Goal: Contribute content

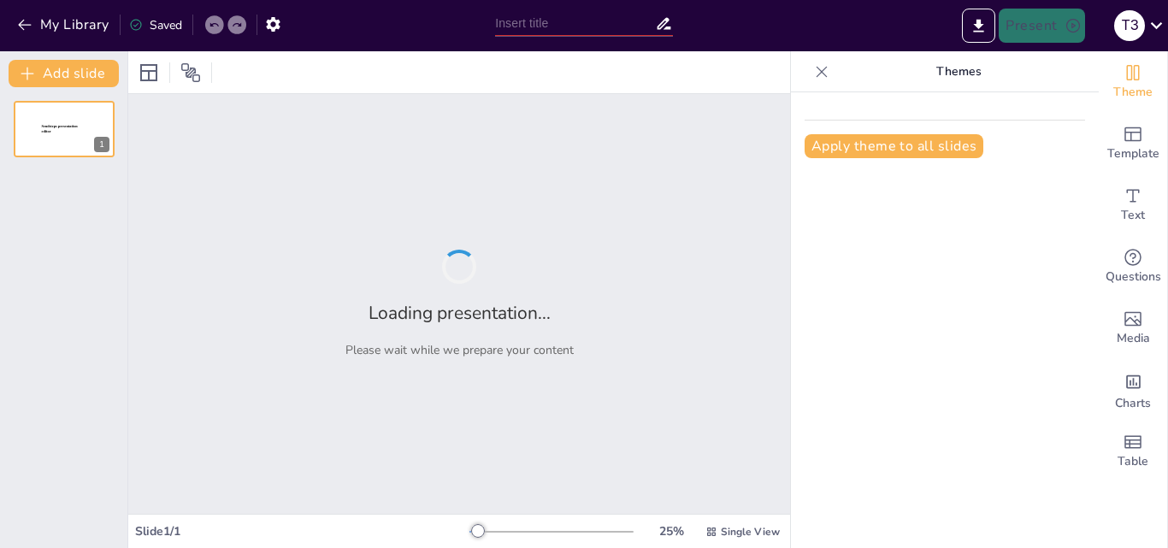
type input "ГЕОМЕТРИЧНЕ ТІЛО. МНОГОГРАННИК ТА ЙОГО ЕЛЕМЕНТИ. ОПУКЛІ МНОГОГРАННИКИ"
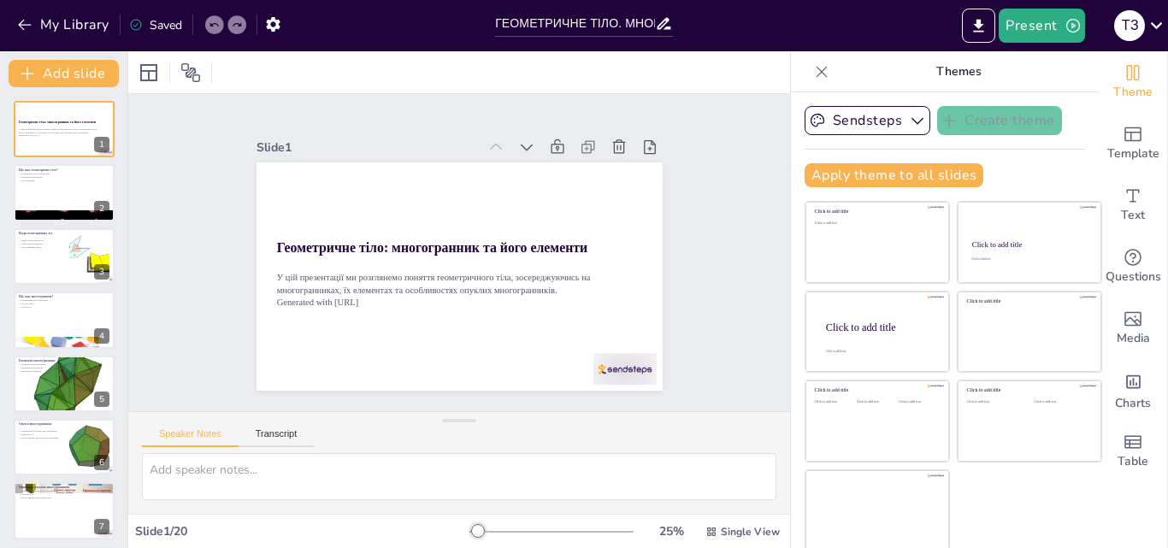
checkbox input "true"
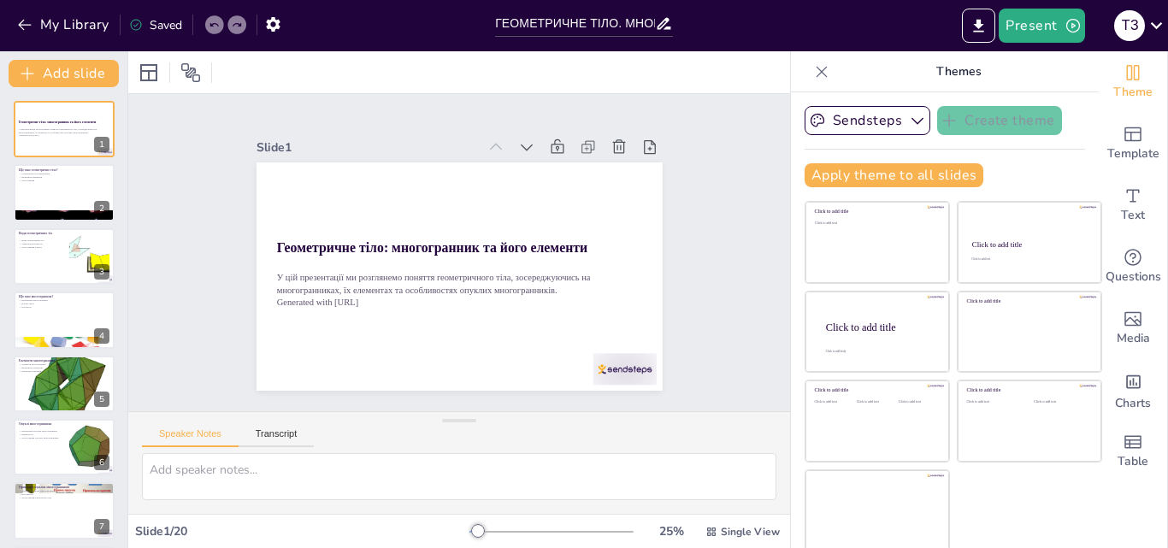
checkbox input "true"
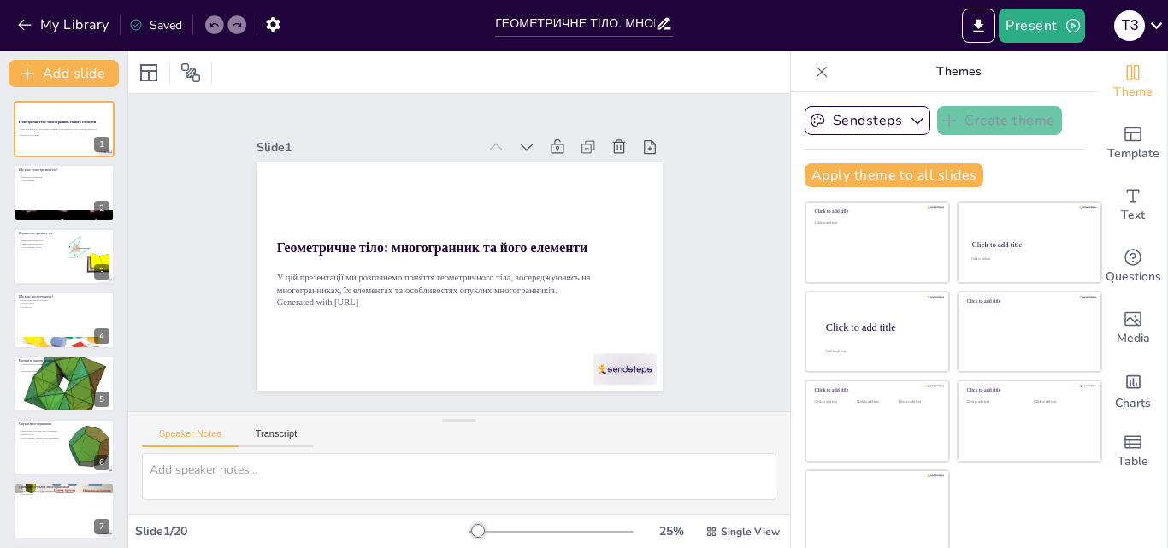
checkbox input "true"
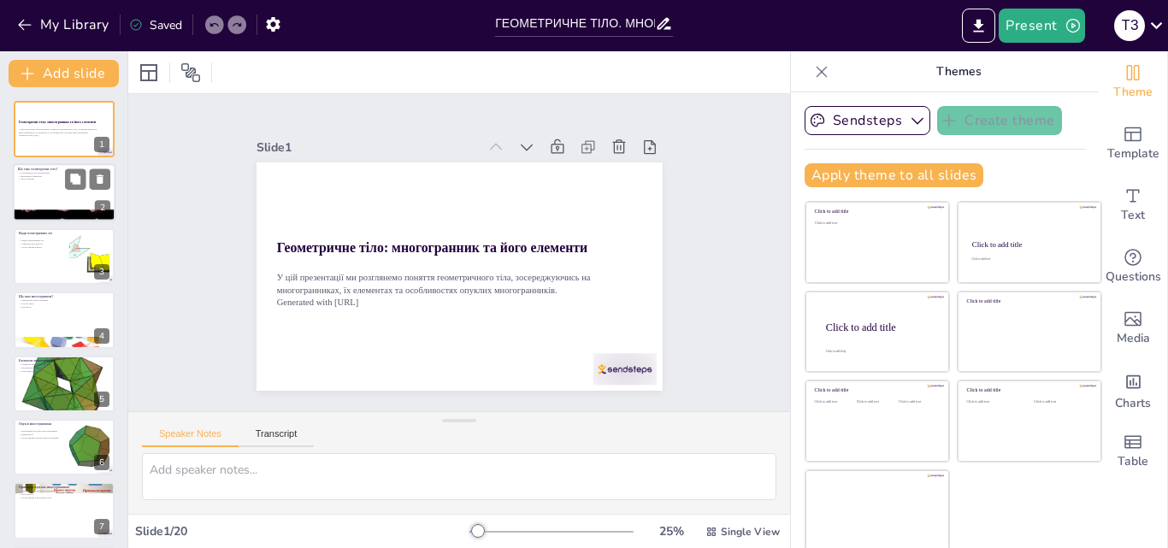
checkbox input "true"
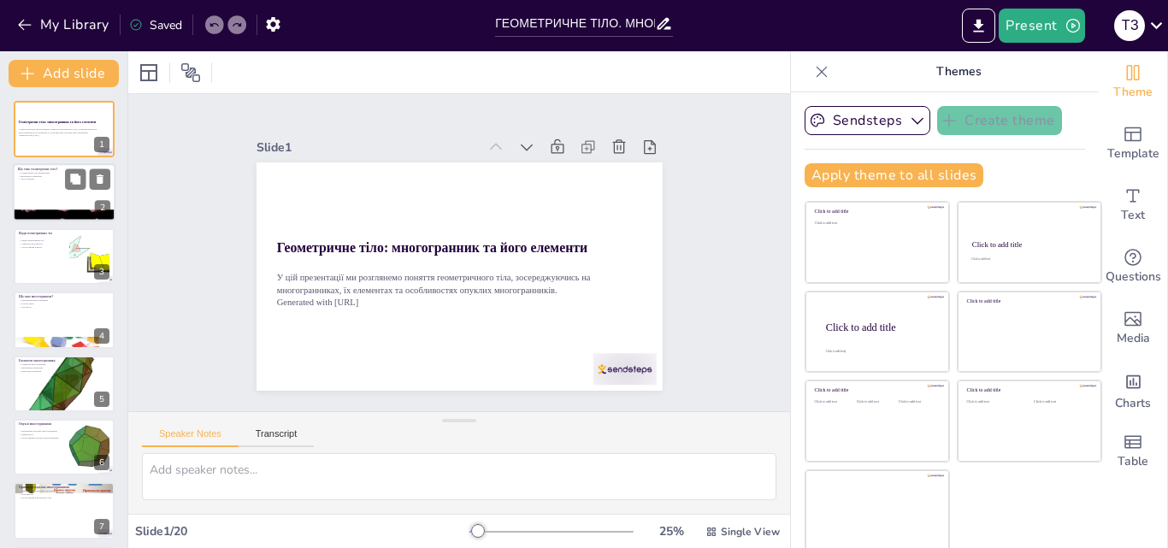
checkbox input "true"
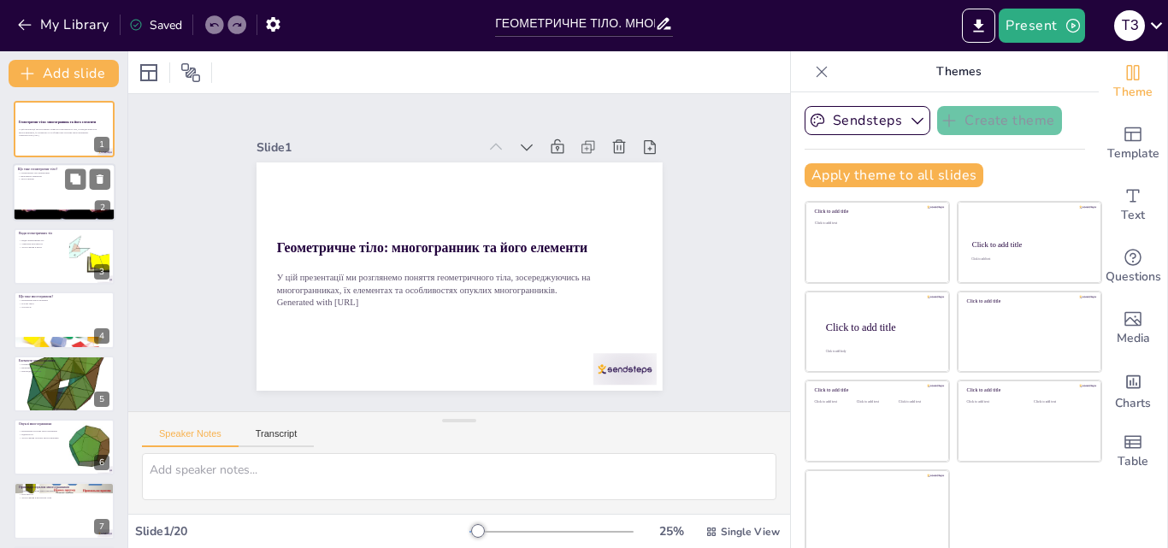
click at [85, 198] on div at bounding box center [64, 193] width 103 height 58
type textarea "Геометричне тіло визначається як тривимірна фігура, що має об'єм і площу поверх…"
checkbox input "true"
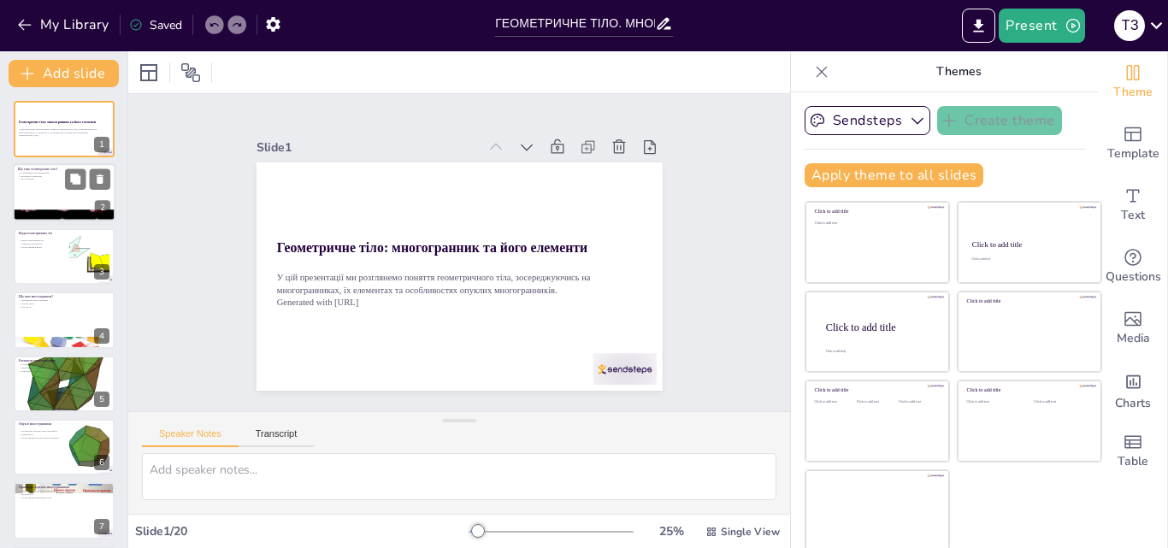
checkbox input "true"
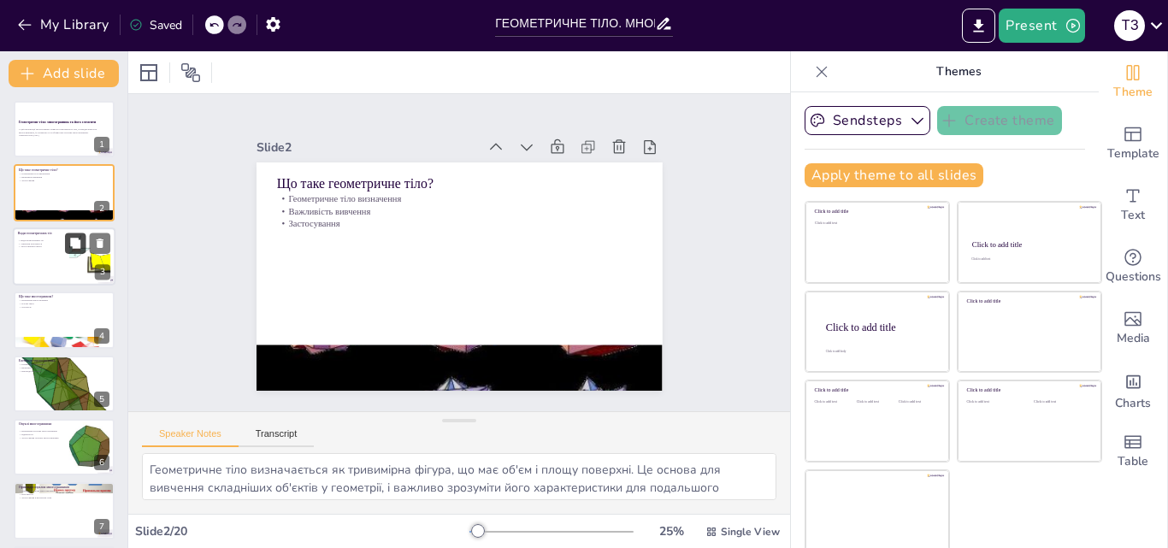
checkbox input "true"
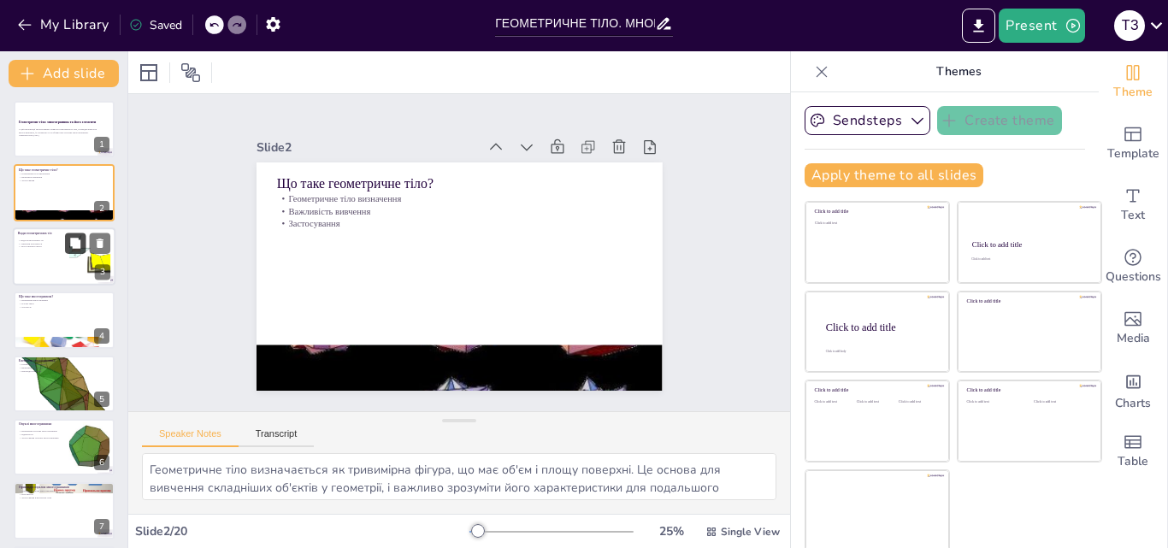
checkbox input "true"
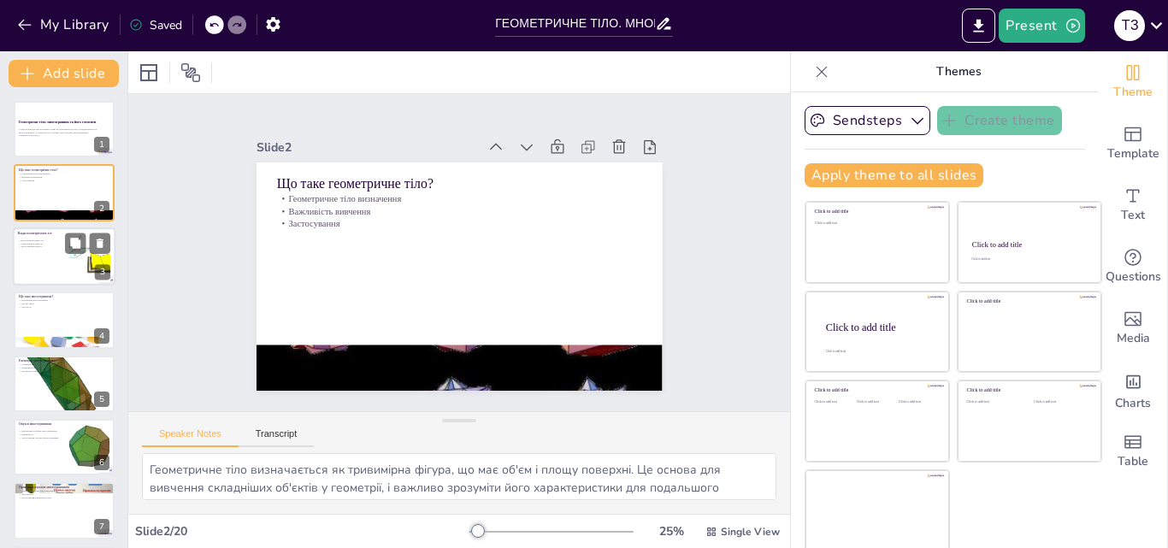
checkbox input "true"
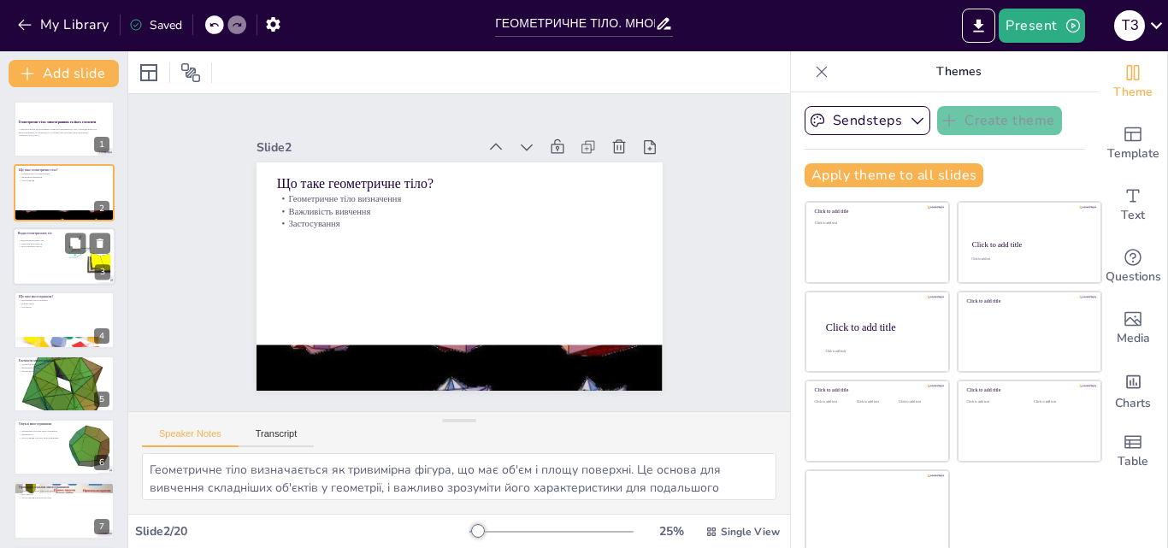
click at [66, 268] on div at bounding box center [64, 256] width 103 height 58
type textarea "Розуміння різних видів геометричних тіл є основоположним для вивчення геометрії…"
checkbox input "true"
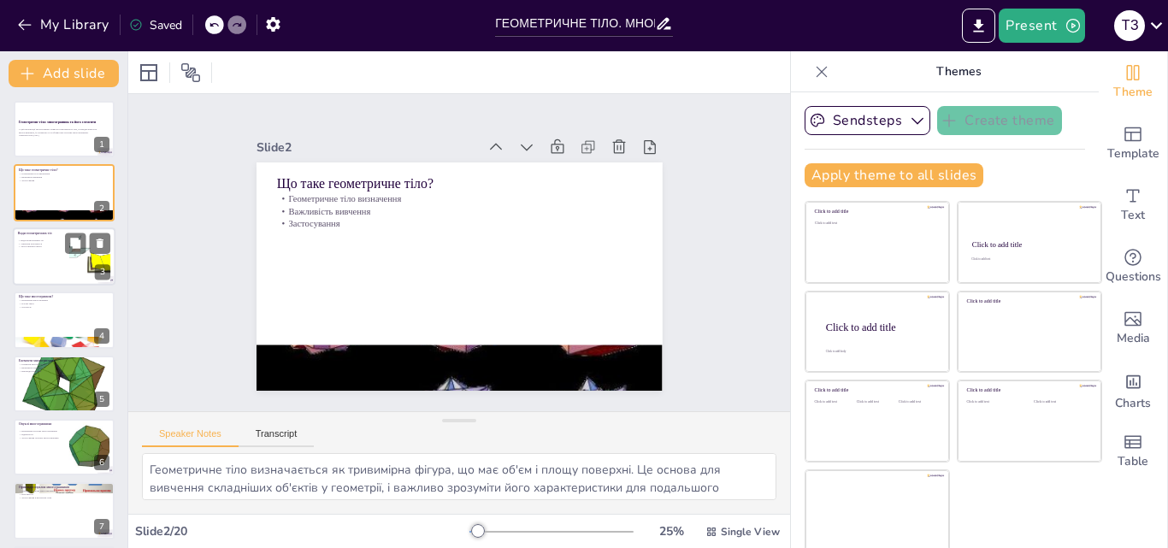
checkbox input "true"
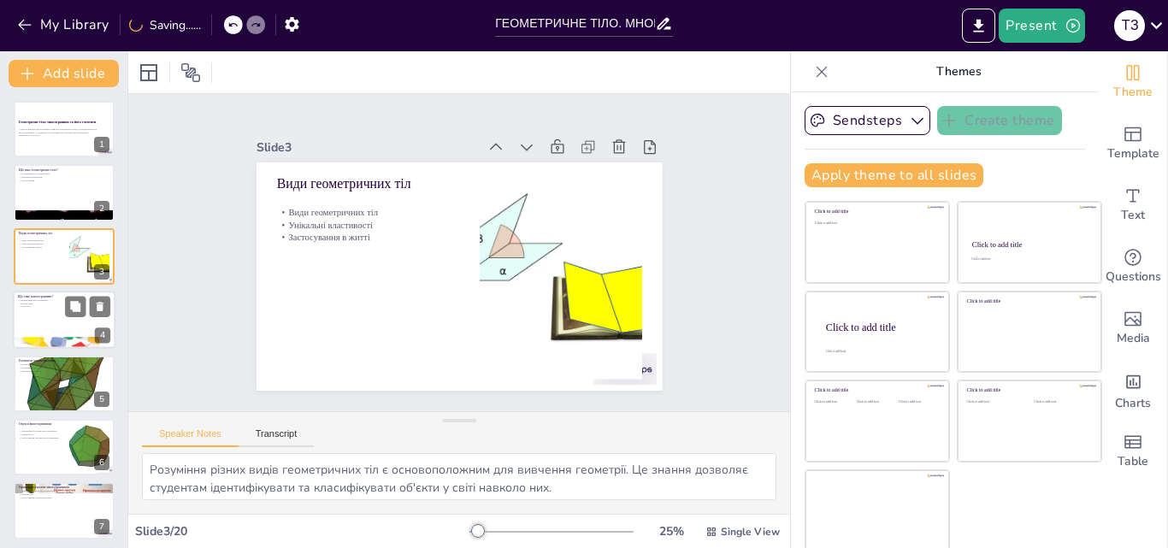
checkbox input "true"
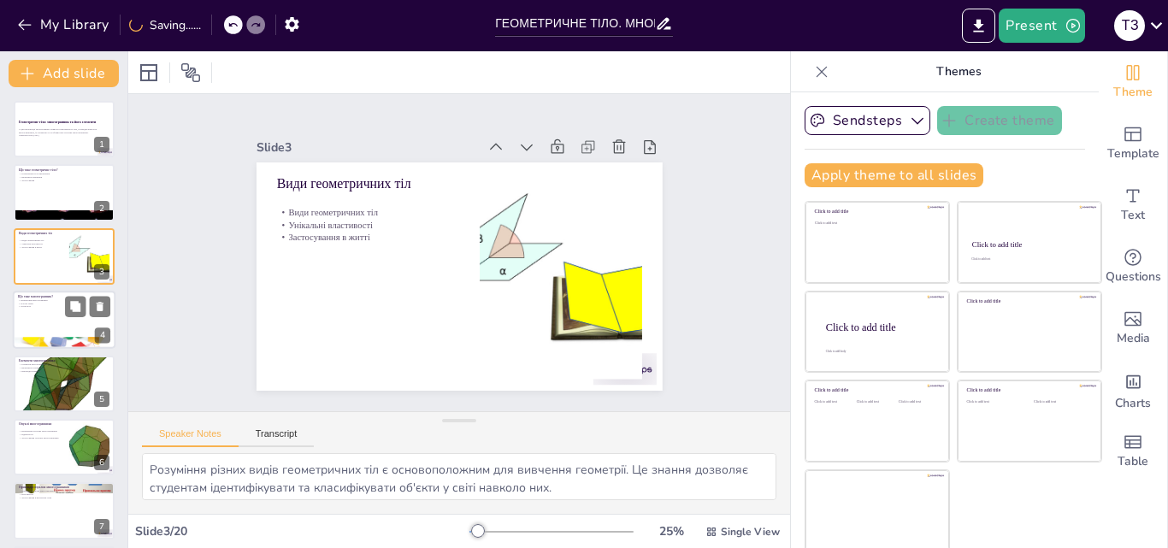
checkbox input "true"
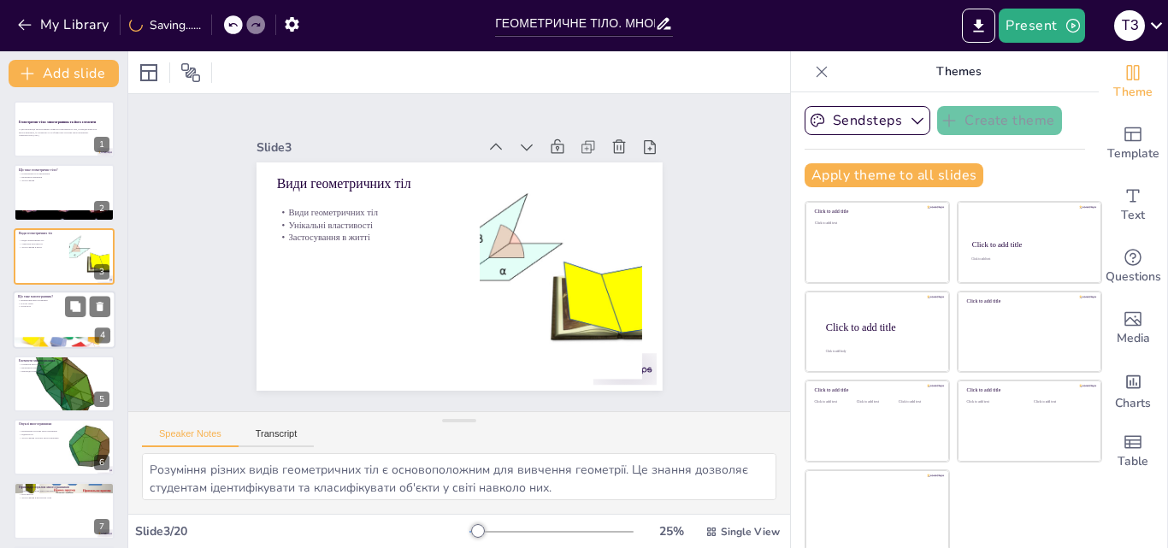
click at [62, 325] on div at bounding box center [64, 320] width 103 height 58
type textarea "Визначення многогранника як геометричного тіла з плоскими гранями є ключовим дл…"
checkbox input "true"
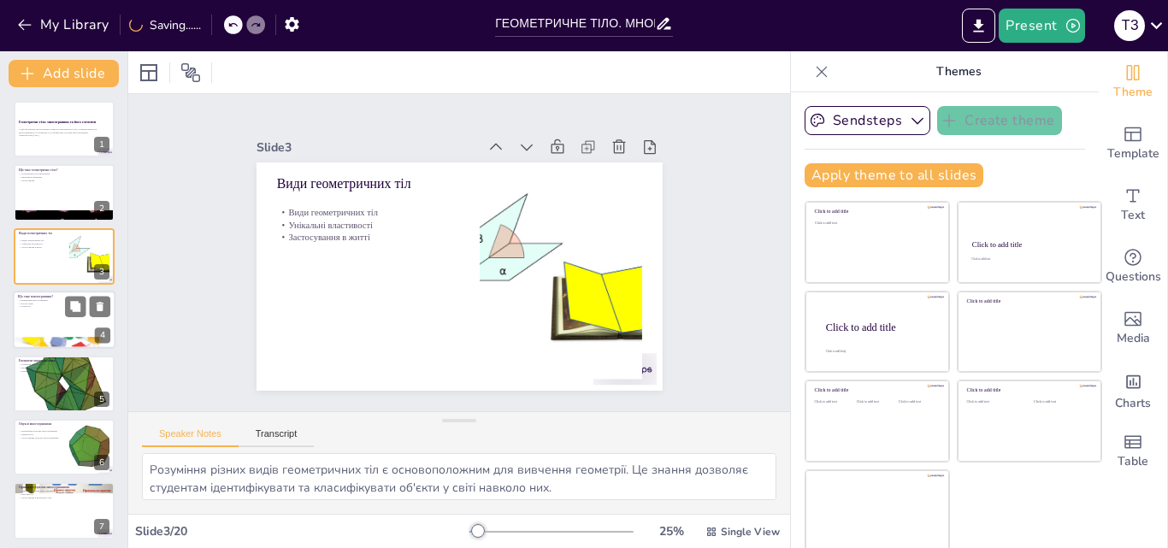
checkbox input "true"
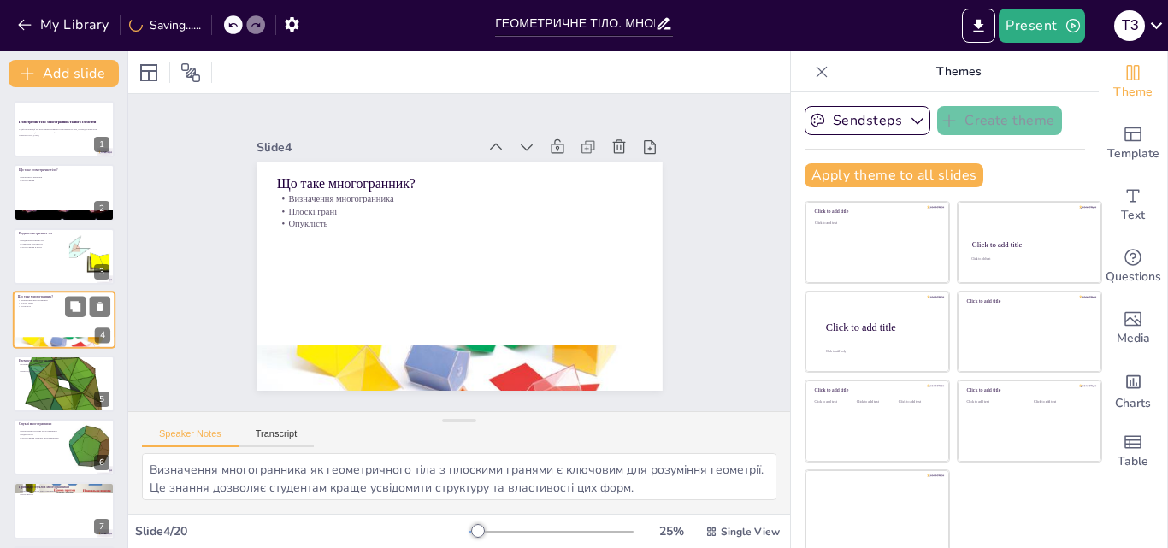
scroll to position [3, 0]
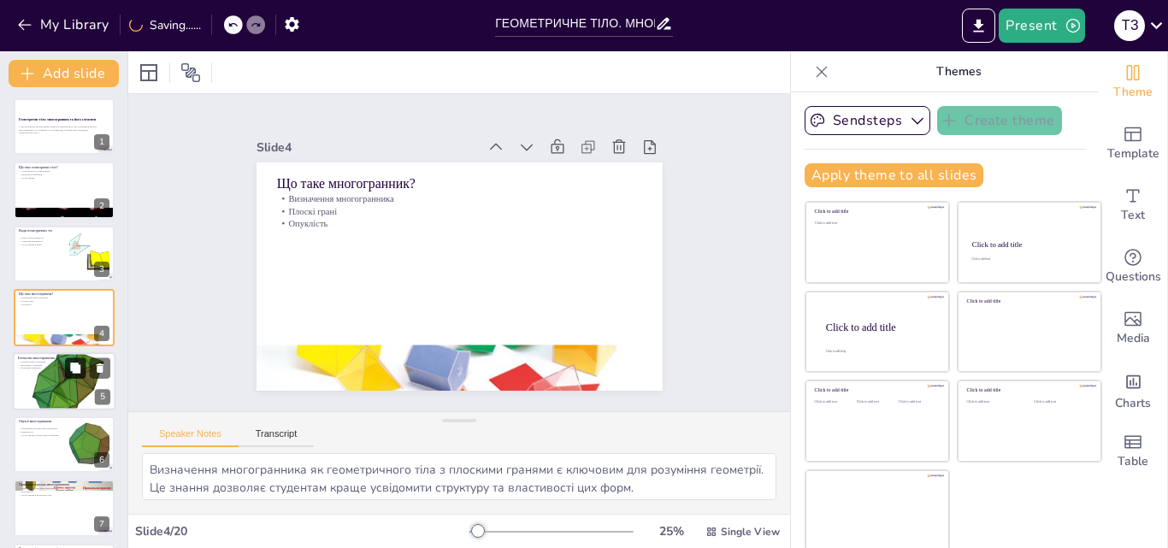
checkbox input "true"
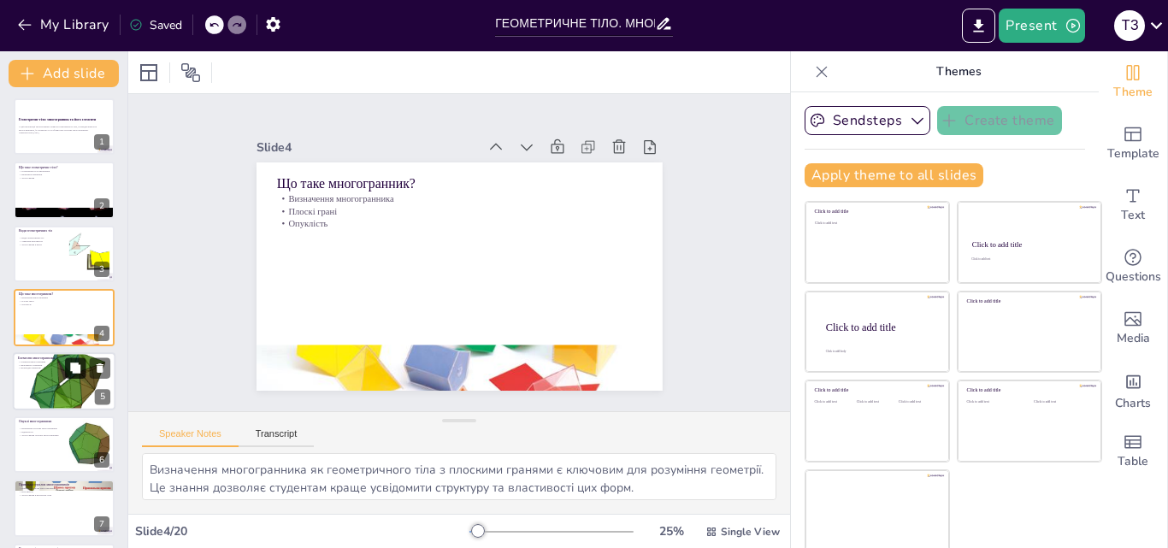
checkbox input "true"
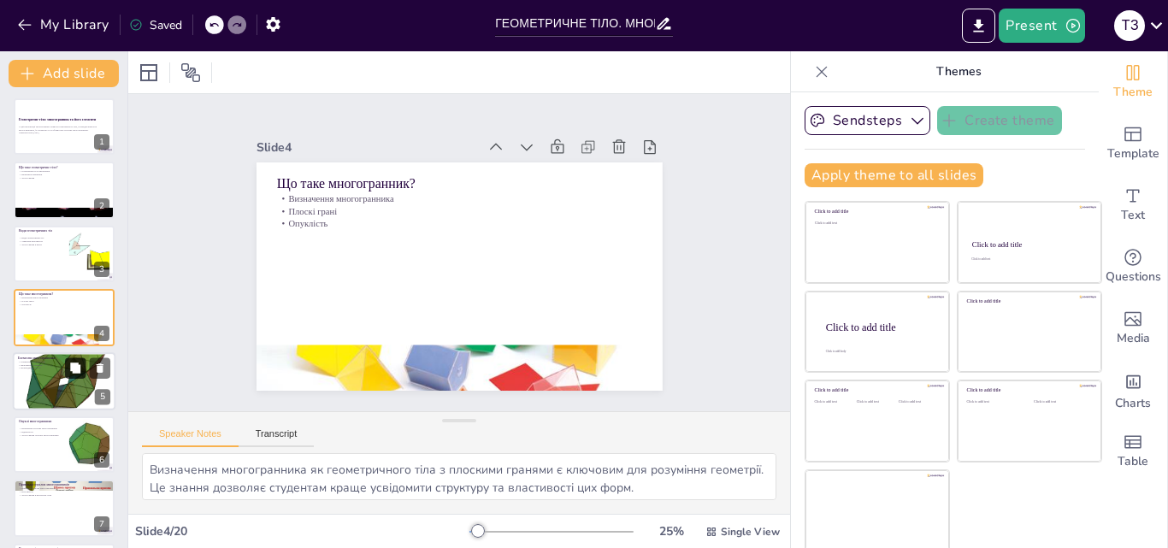
checkbox input "true"
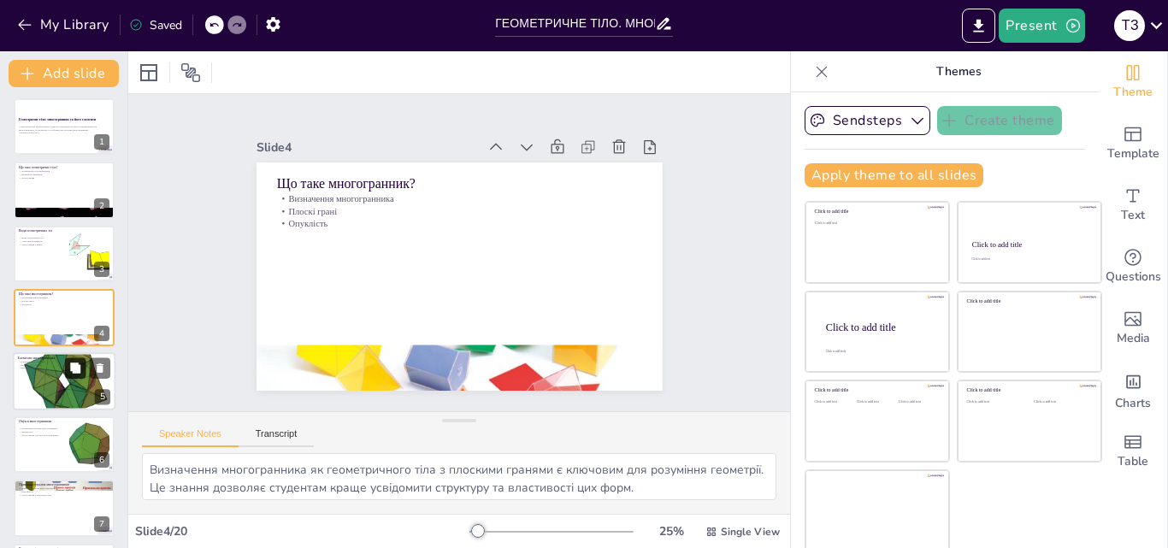
click at [66, 372] on button at bounding box center [75, 367] width 21 height 21
type textarea "Розуміння елементів многогранника, таких як грані, ребра та вершини, є важливим…"
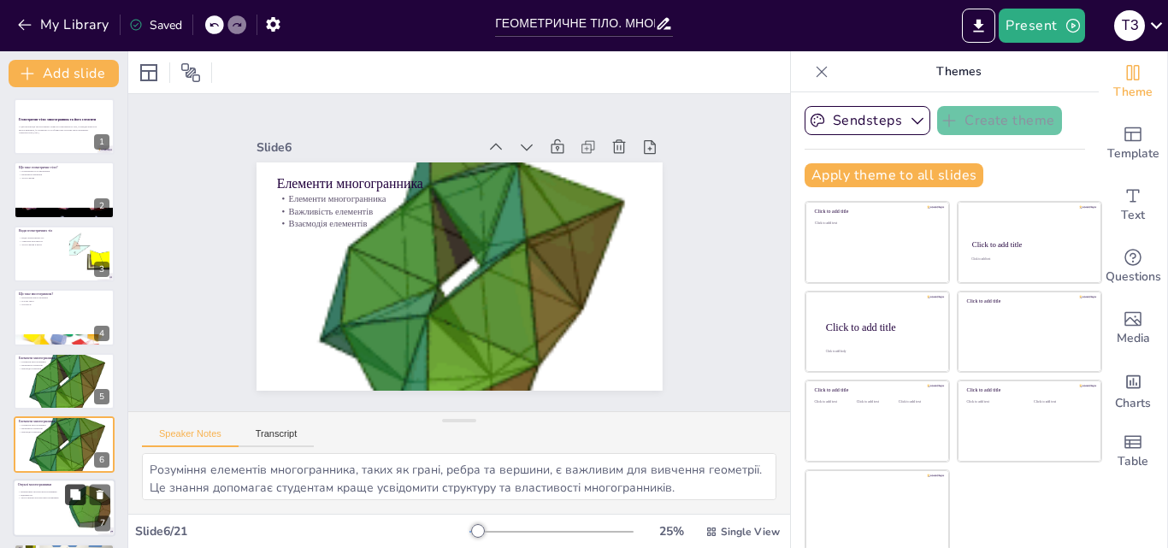
checkbox input "true"
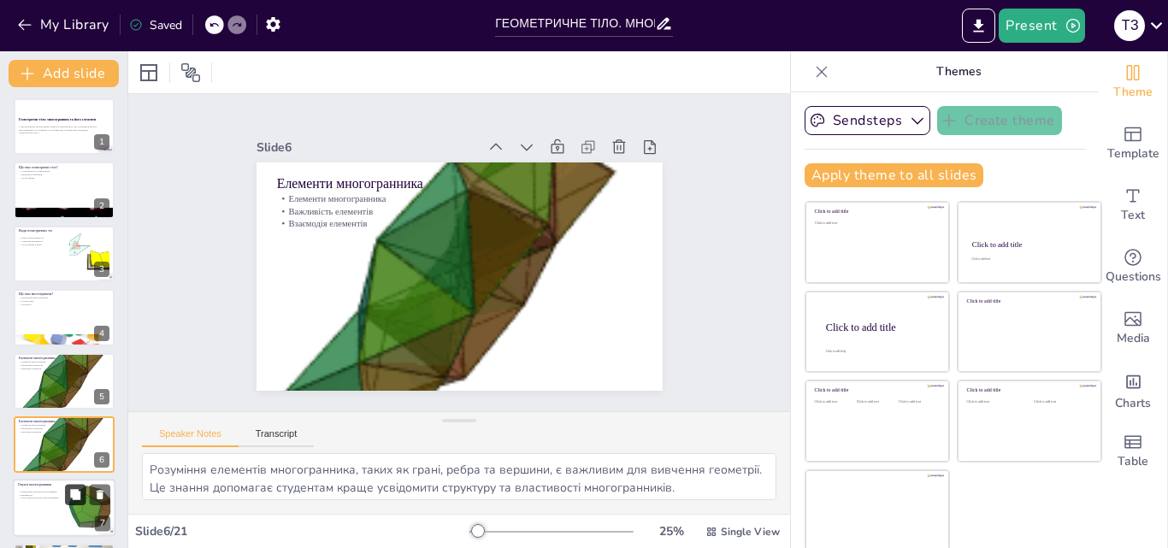
checkbox input "true"
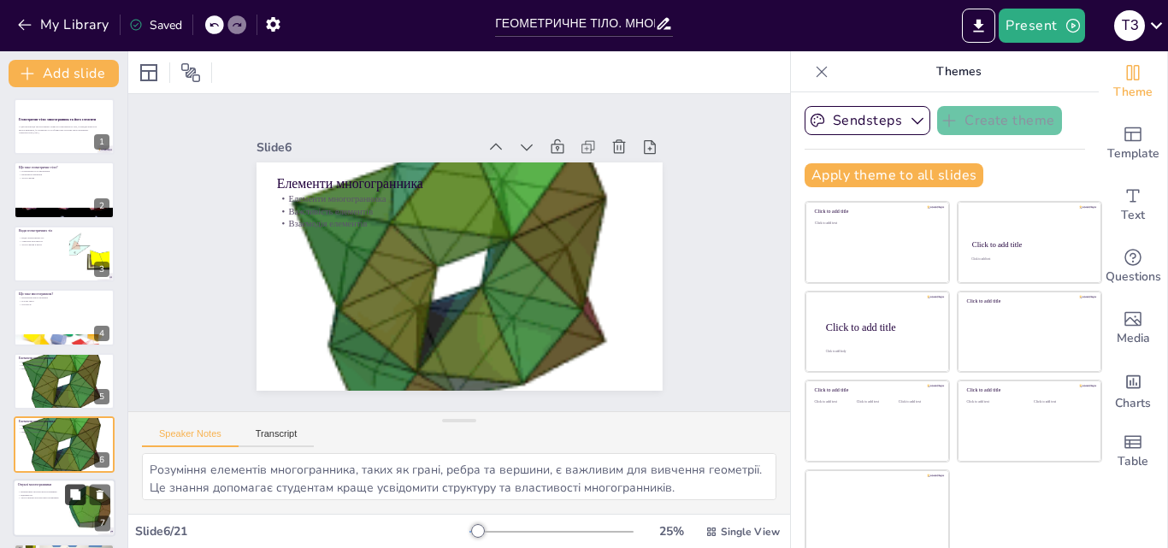
checkbox input "true"
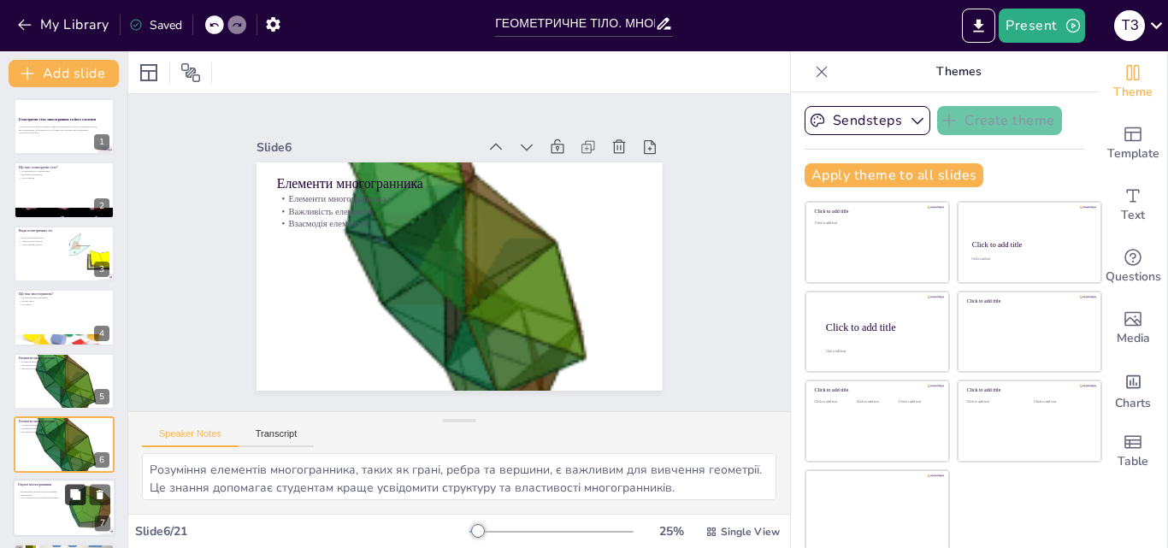
checkbox input "true"
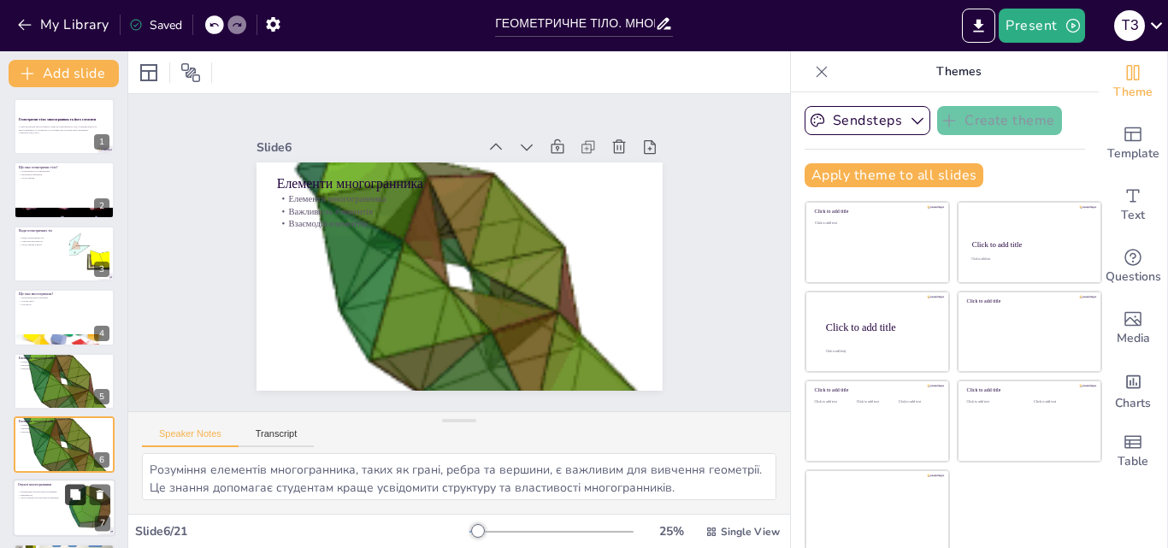
checkbox input "true"
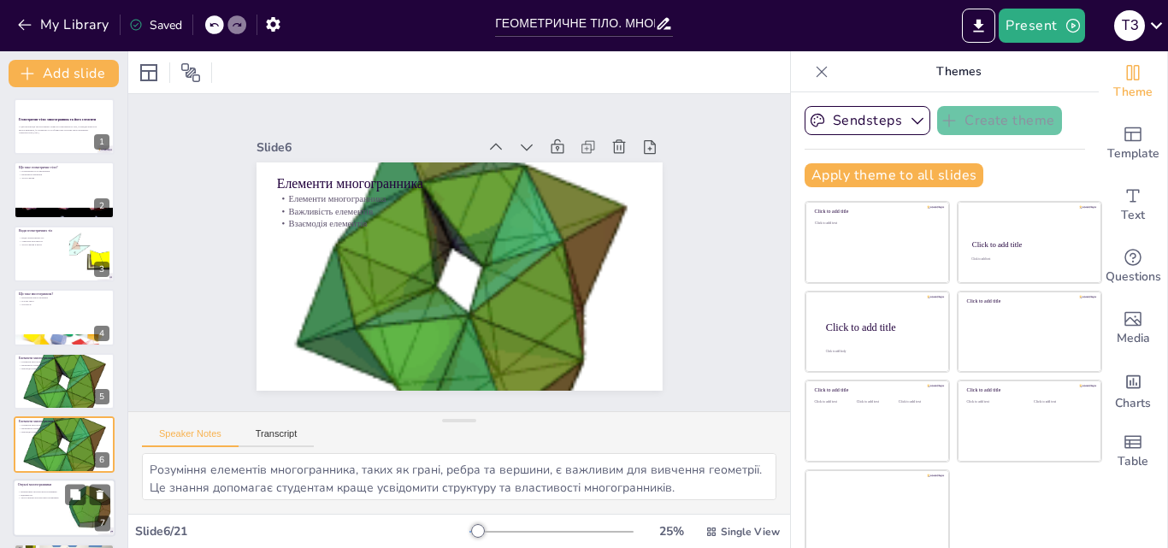
checkbox input "true"
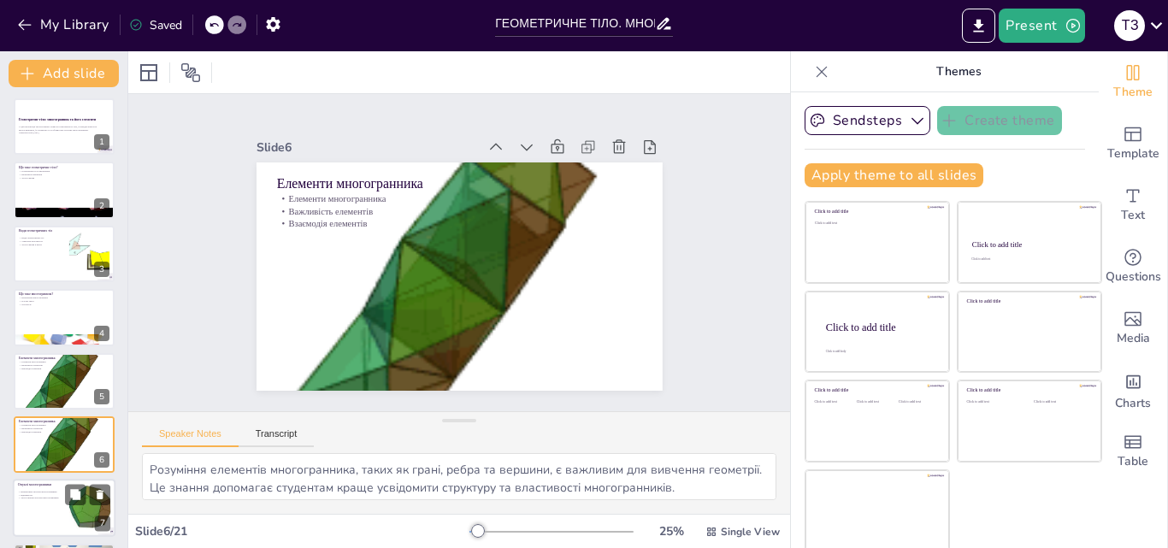
checkbox input "true"
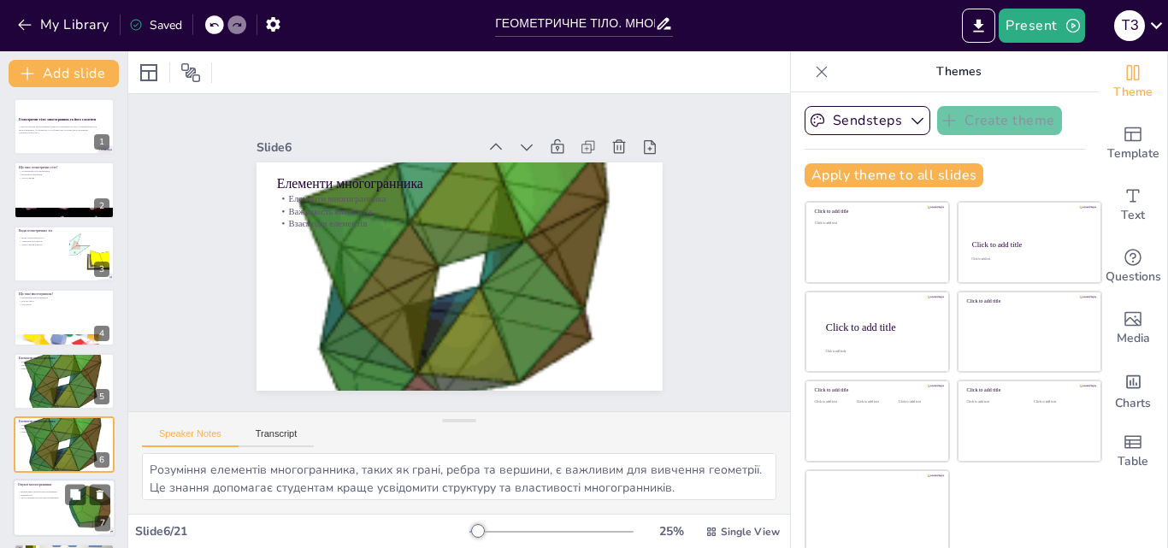
checkbox input "true"
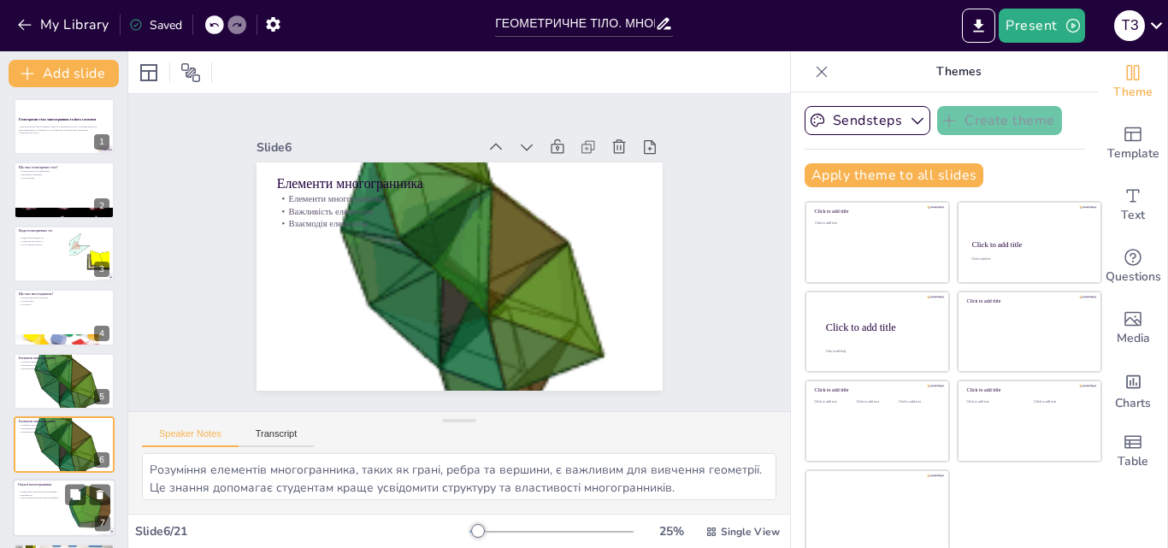
checkbox input "true"
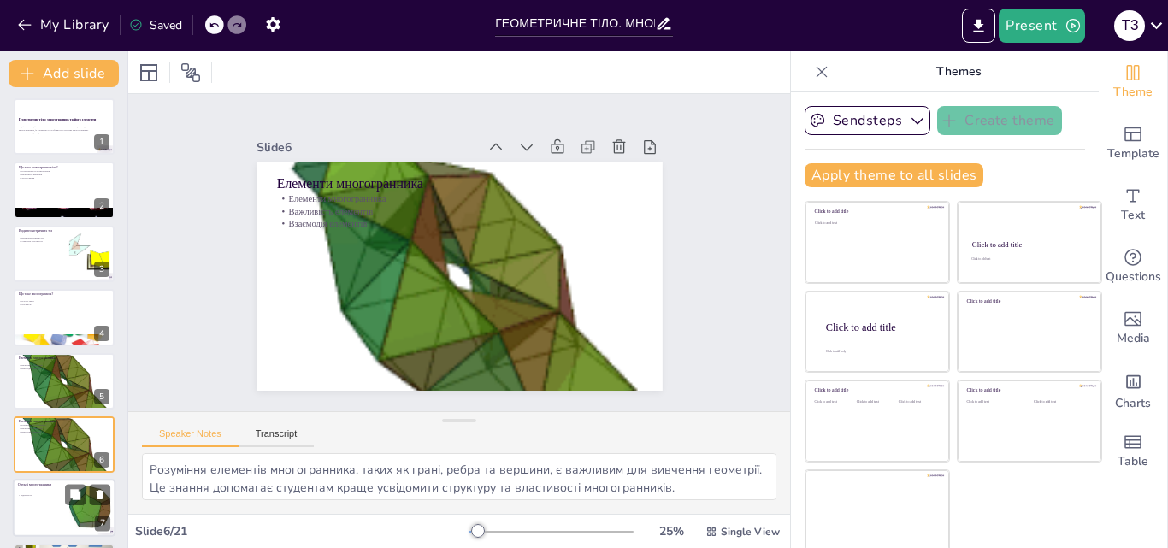
checkbox input "true"
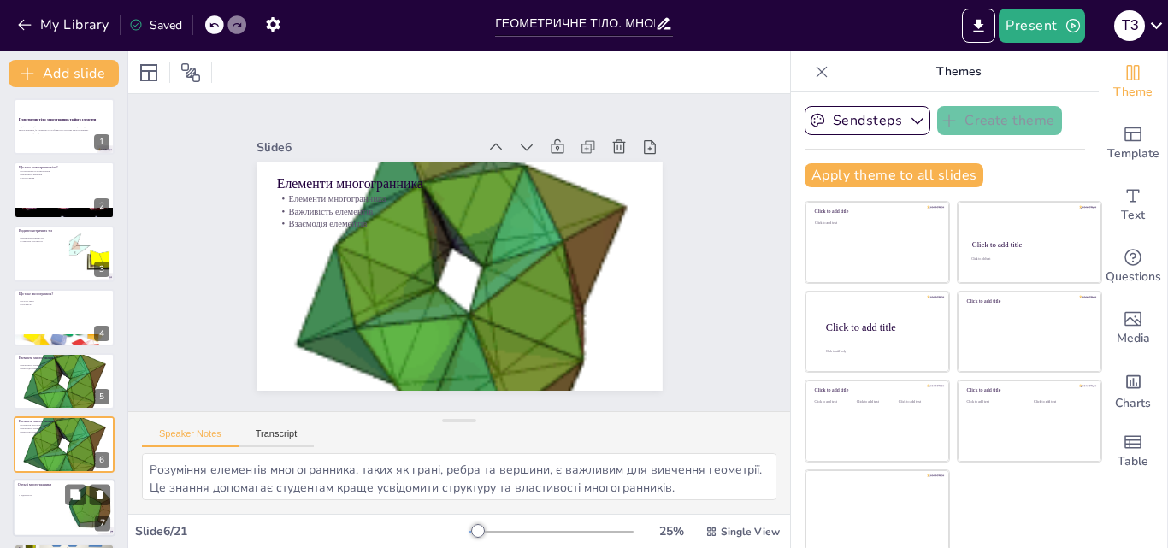
scroll to position [130, 0]
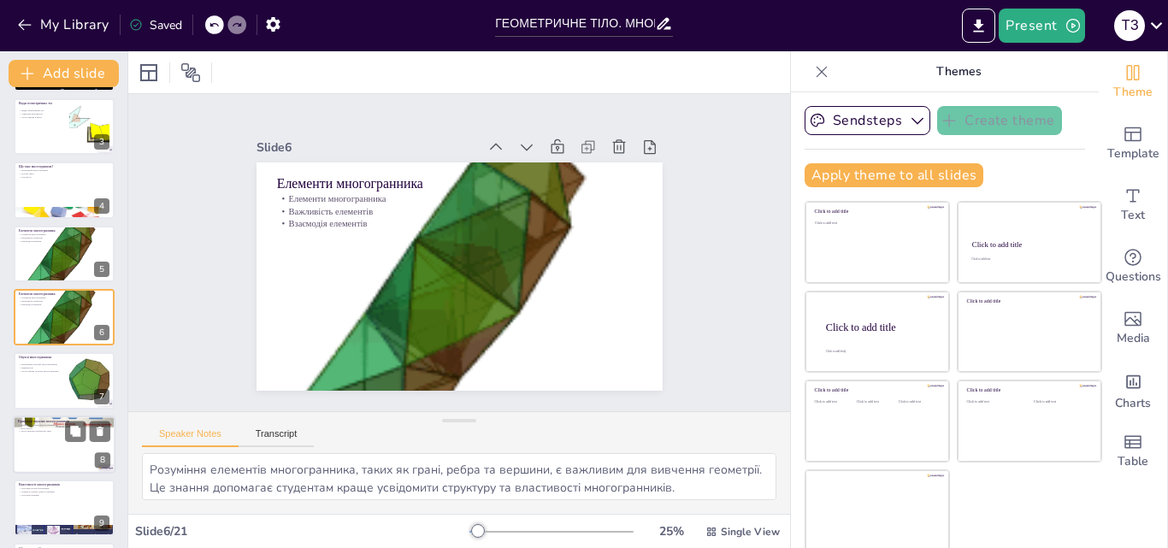
checkbox input "true"
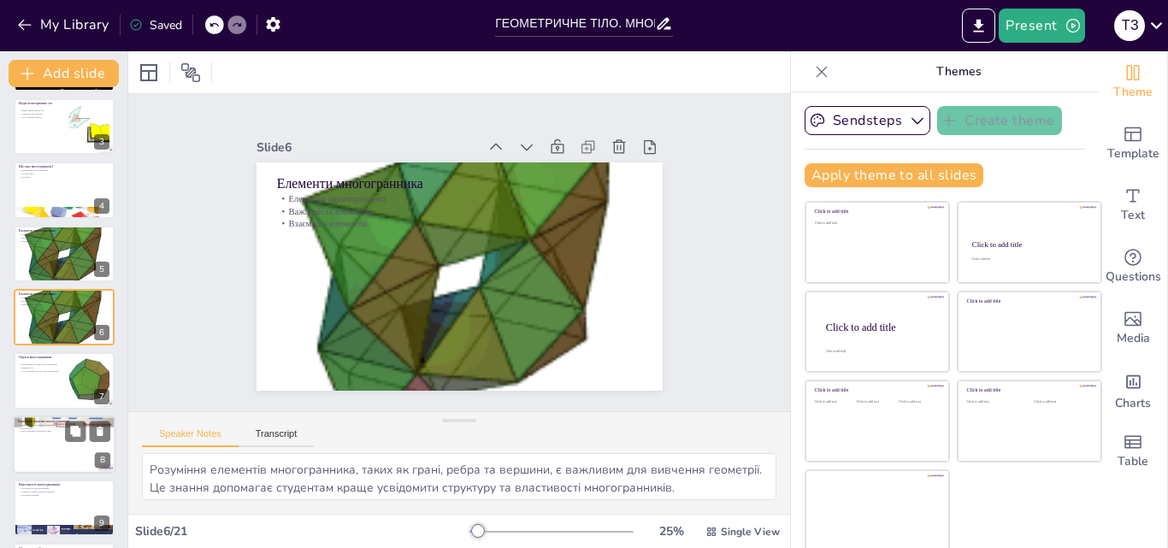
checkbox input "true"
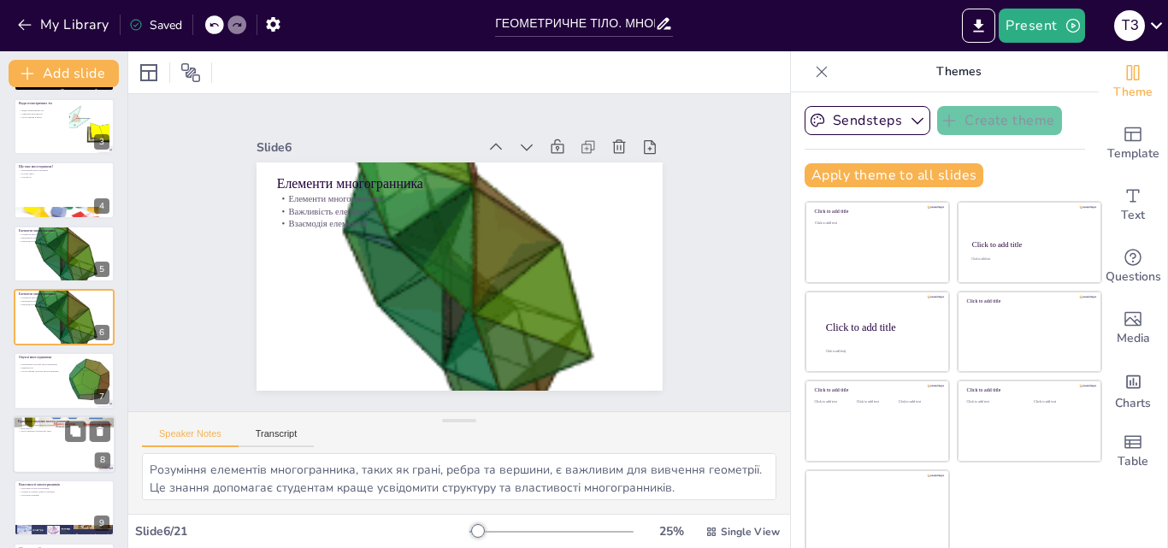
checkbox input "true"
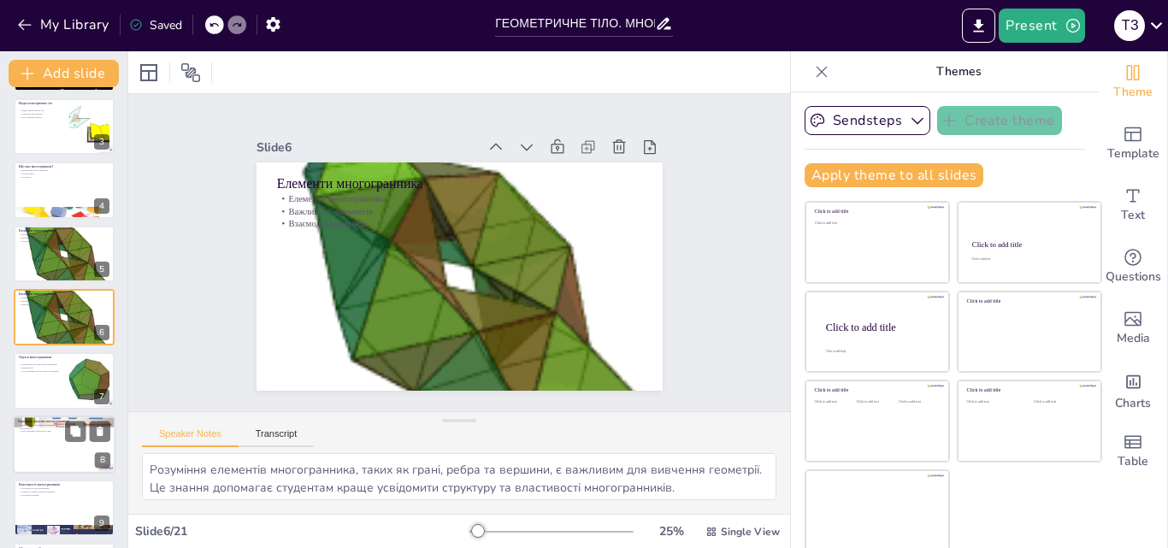
checkbox input "true"
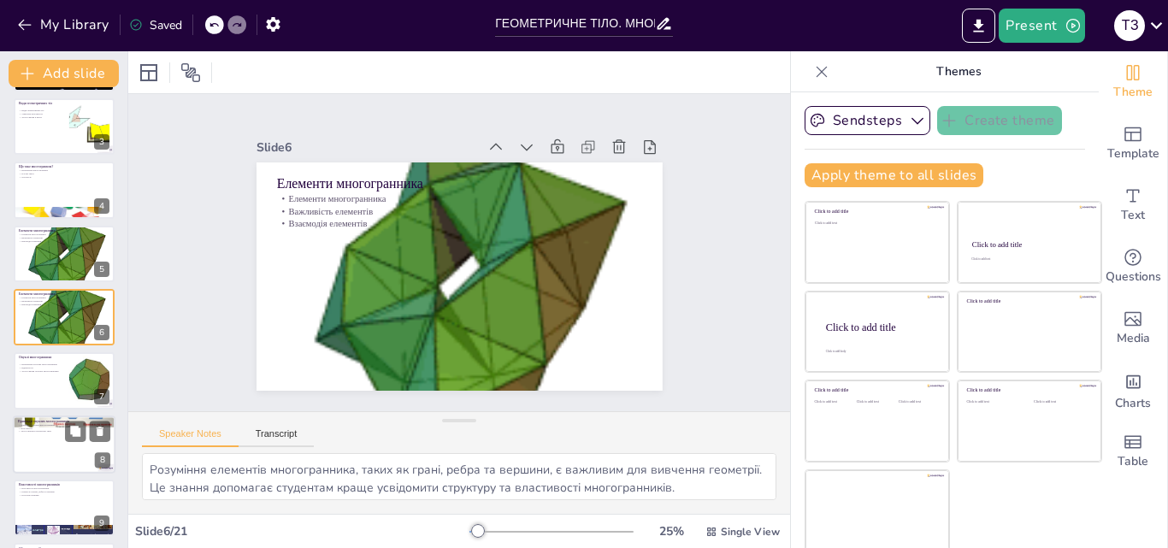
checkbox input "true"
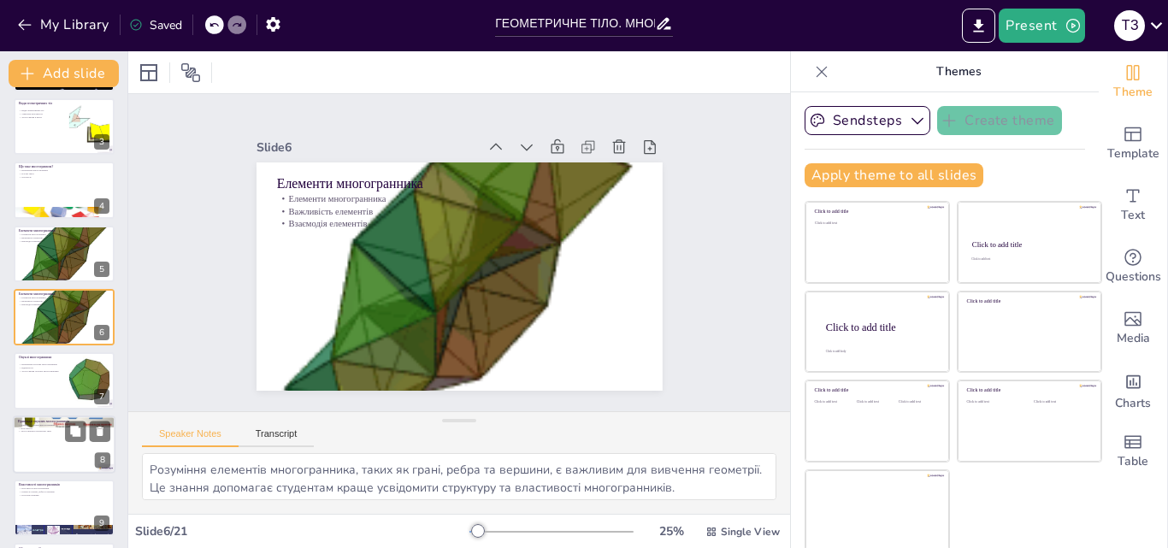
checkbox input "true"
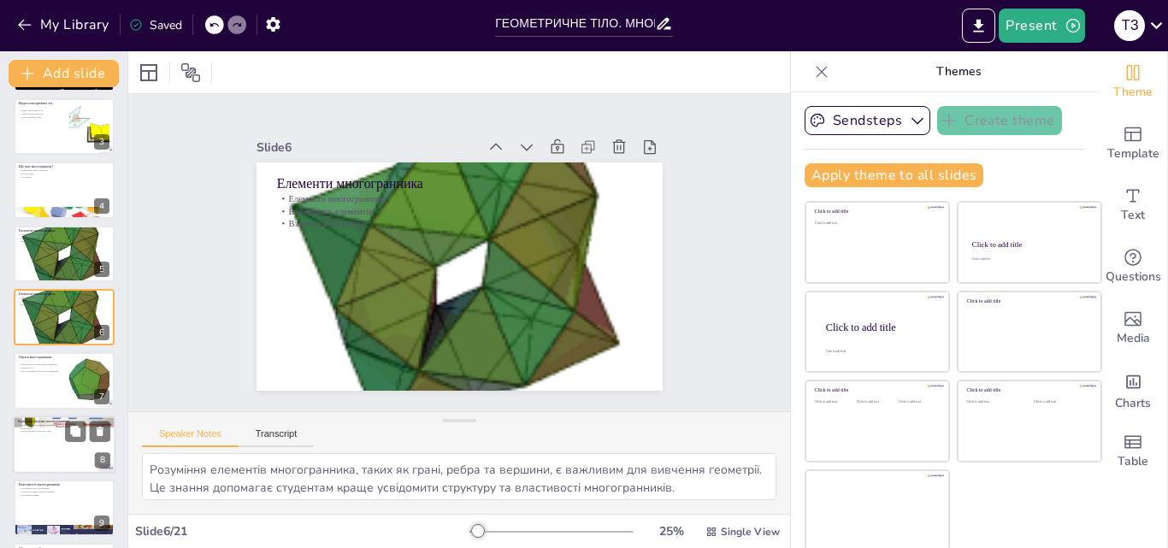
checkbox input "true"
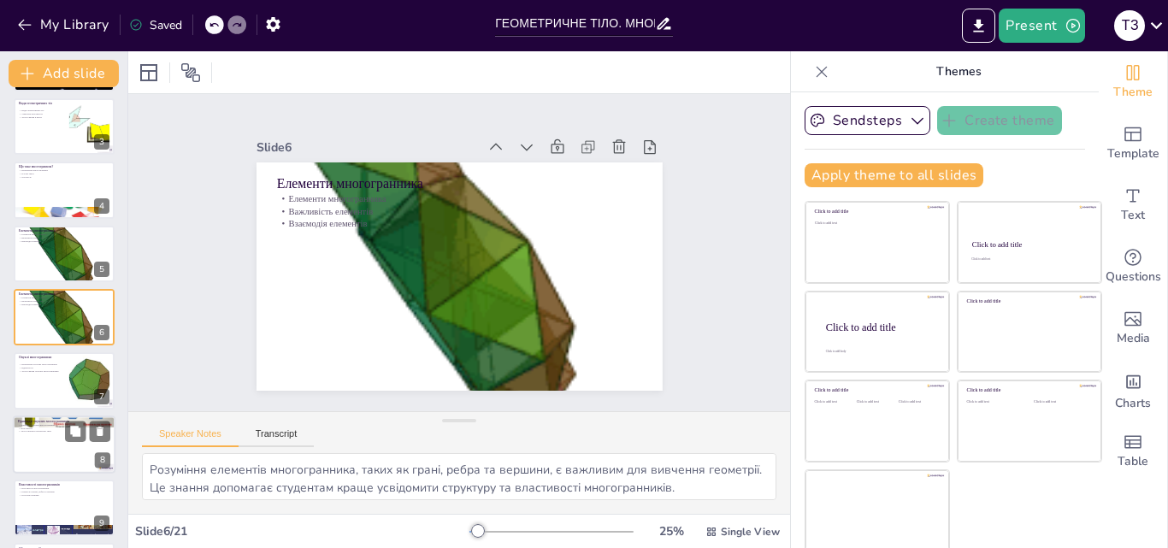
checkbox input "true"
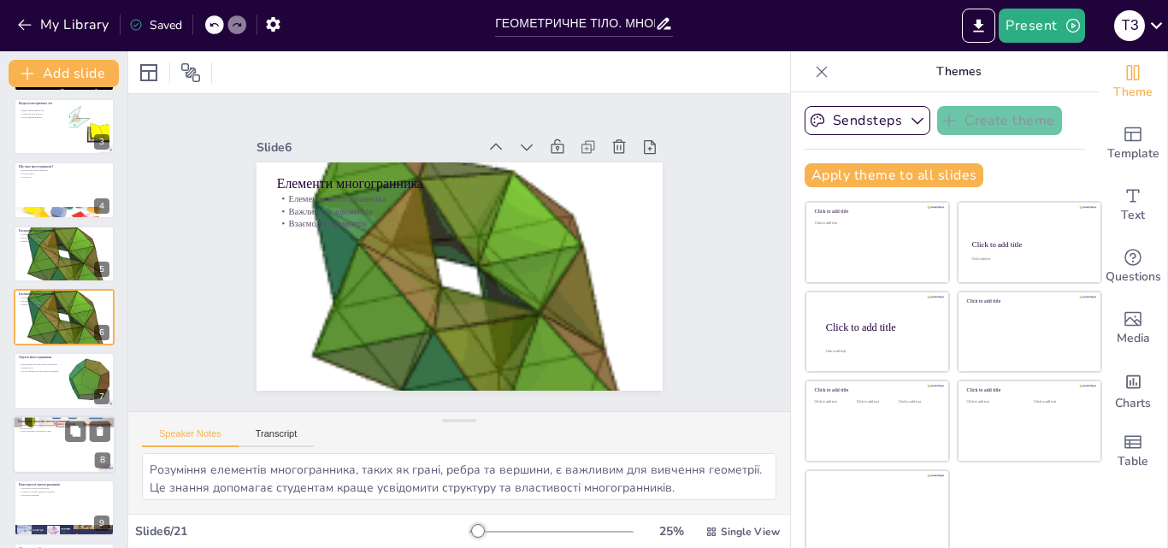
checkbox input "true"
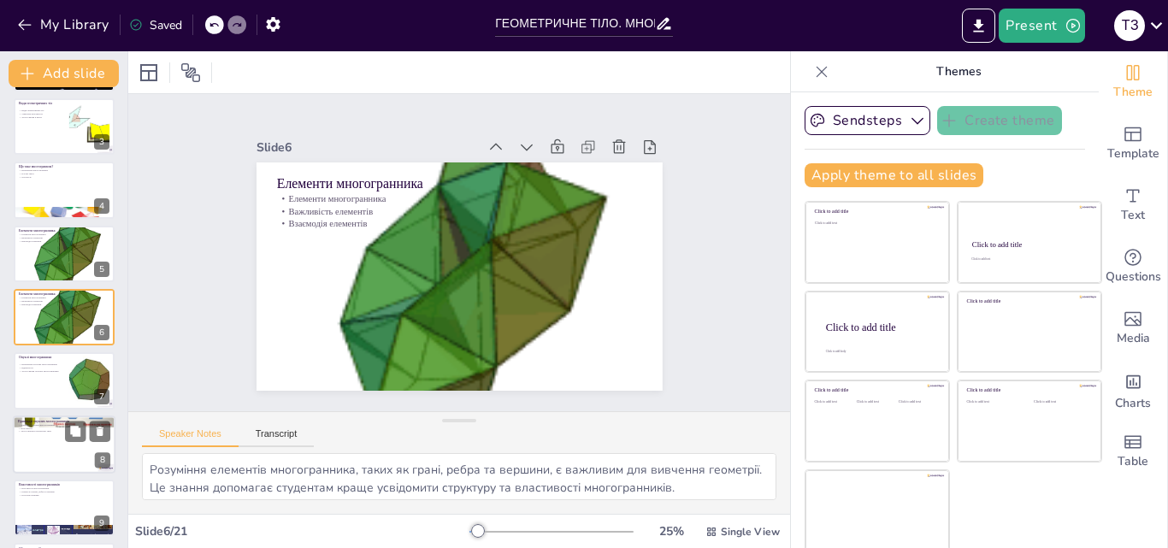
checkbox input "true"
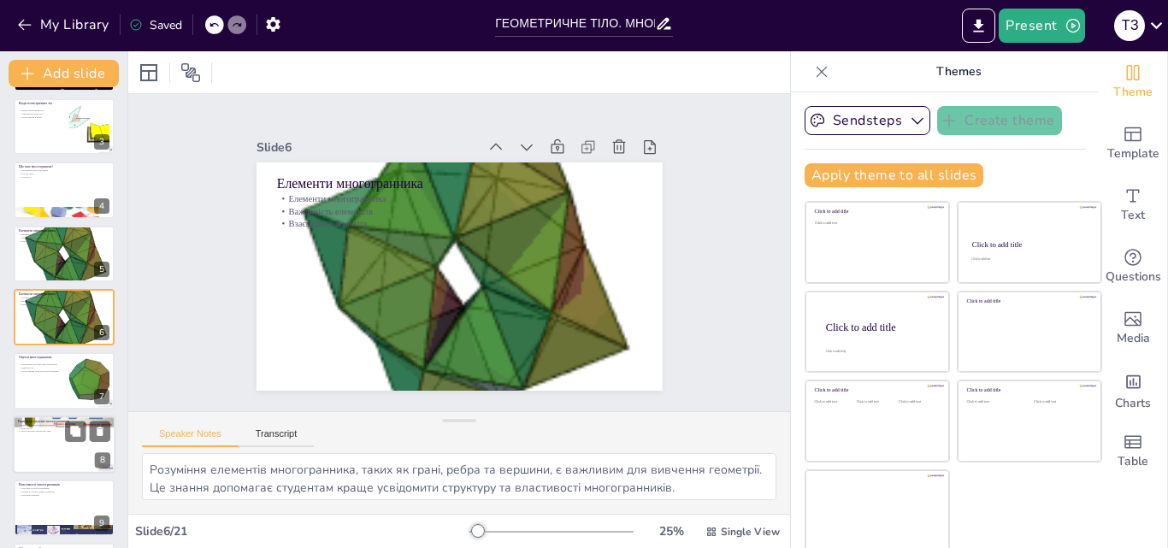
checkbox input "true"
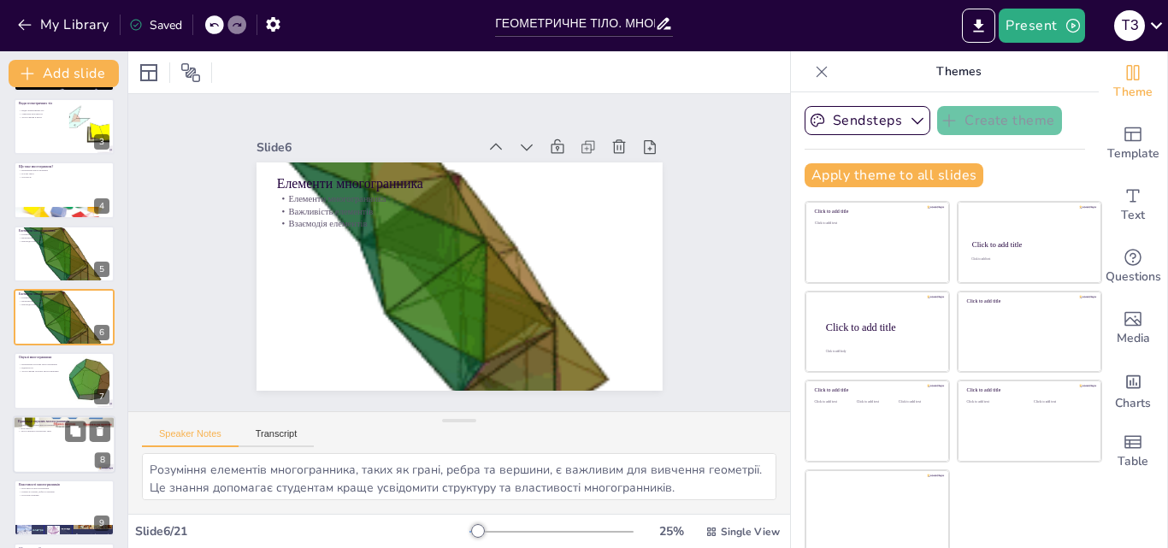
checkbox input "true"
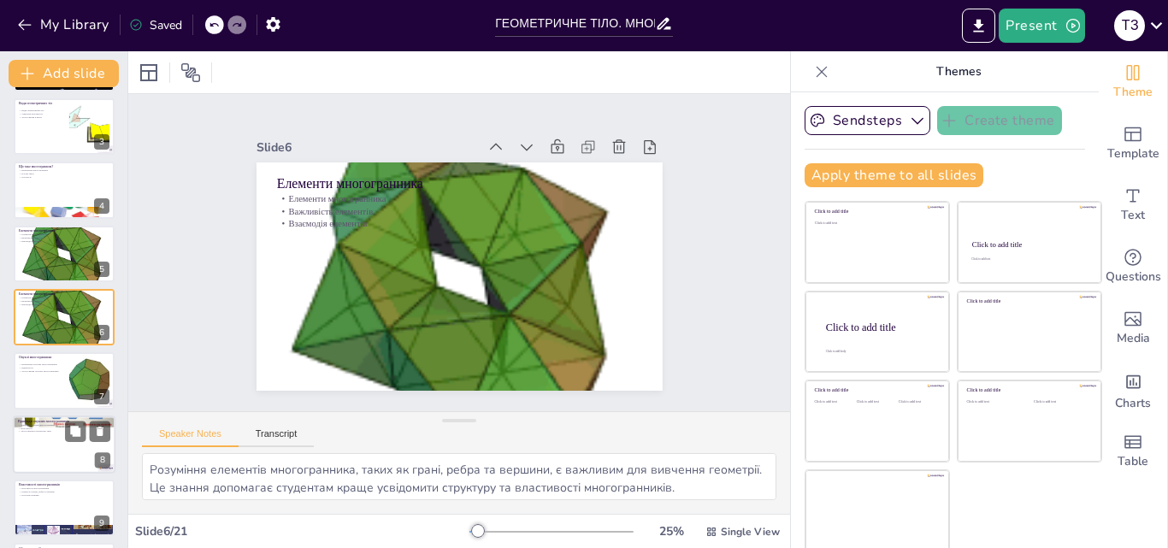
checkbox input "true"
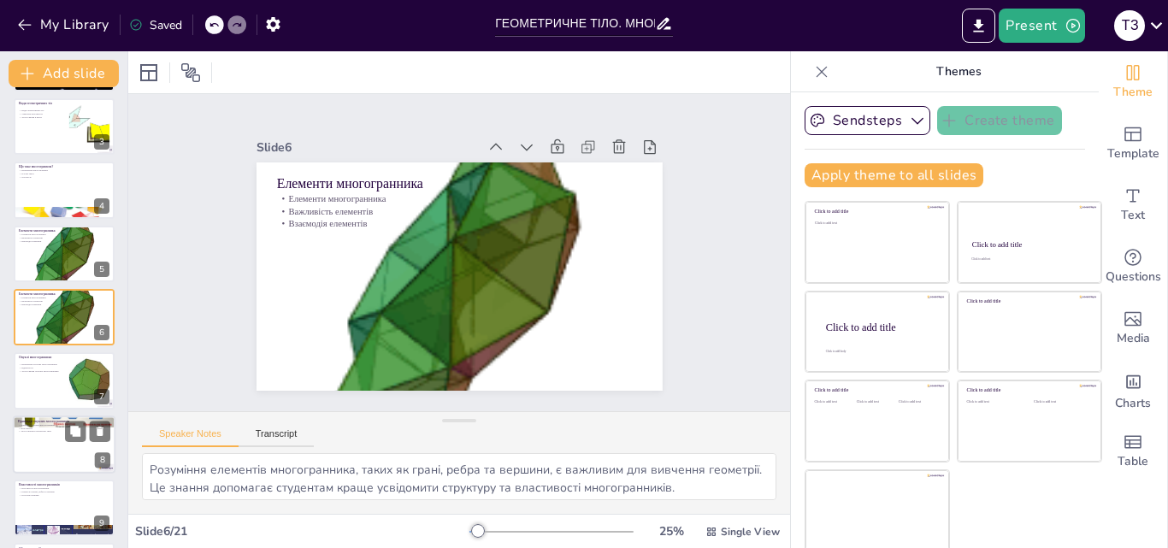
checkbox input "true"
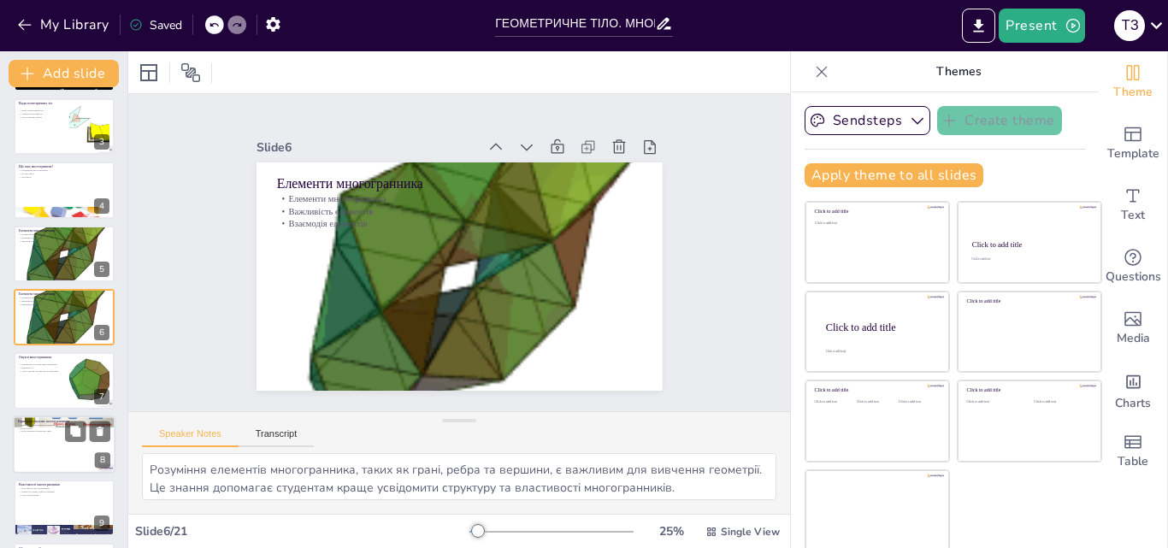
checkbox input "true"
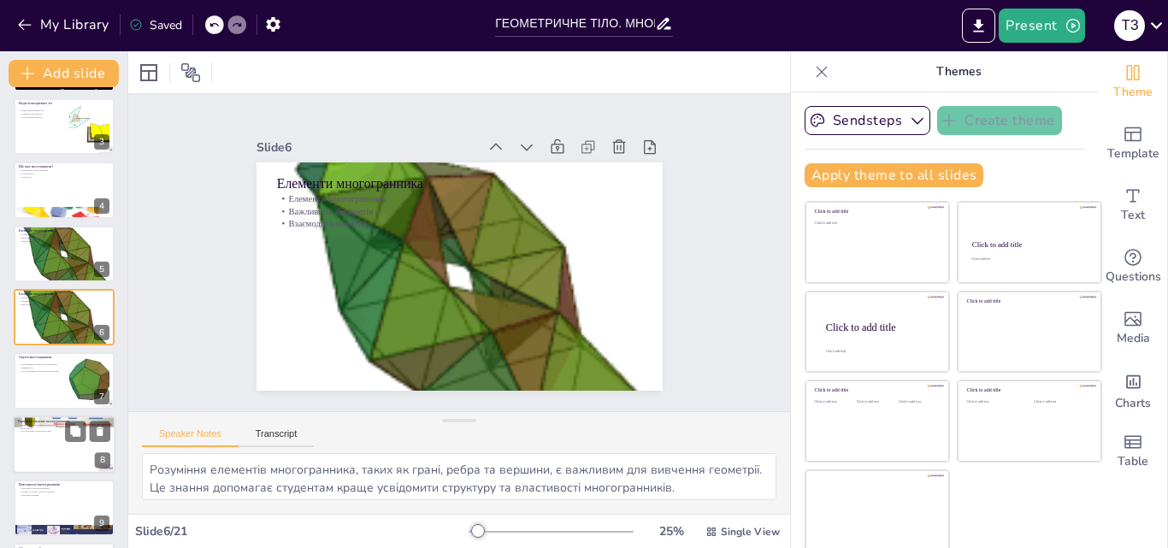
click at [64, 437] on div at bounding box center [64, 445] width 103 height 58
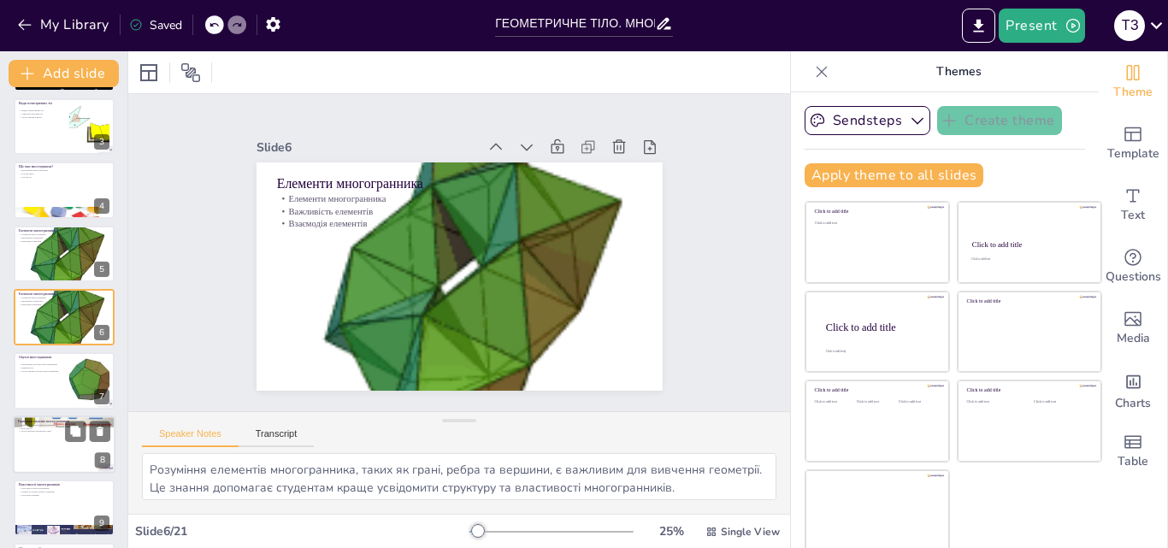
type textarea "Розуміння прикладів опуклих многогранників є важливим для студентів, оскільки ц…"
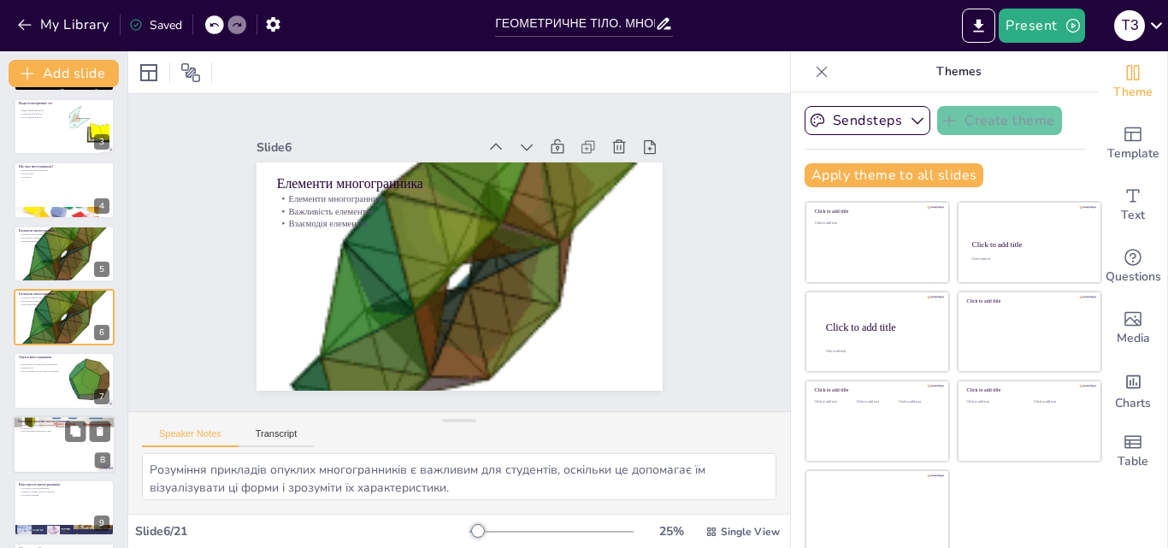
checkbox input "true"
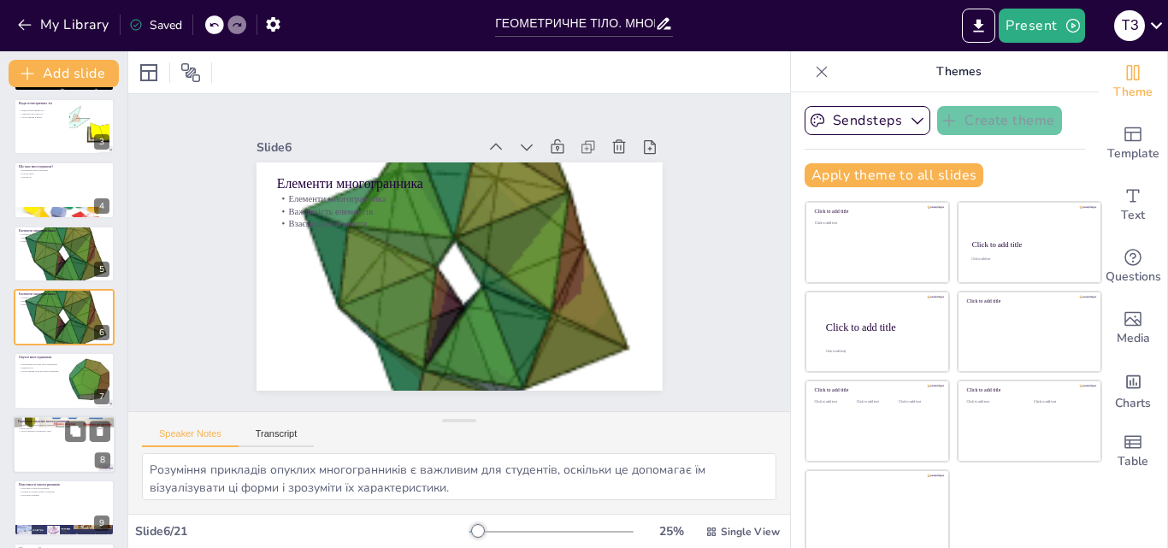
checkbox input "true"
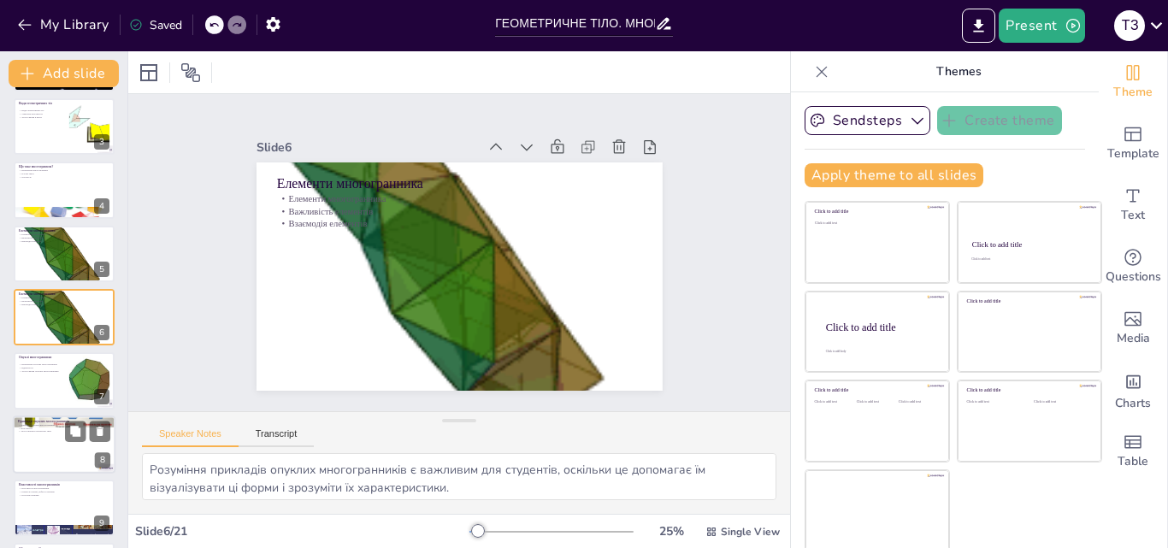
checkbox input "true"
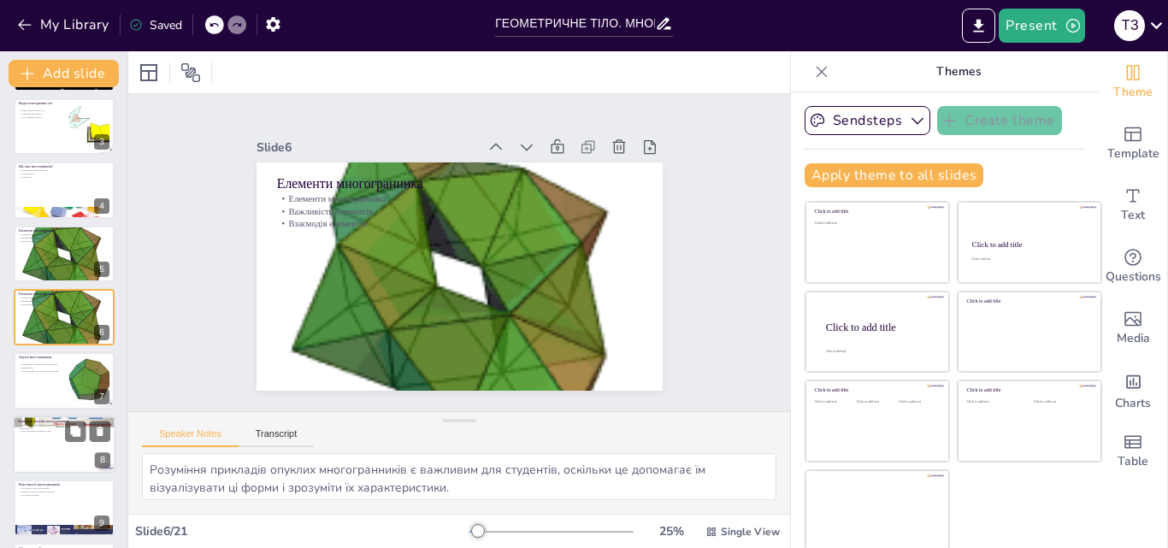
checkbox input "true"
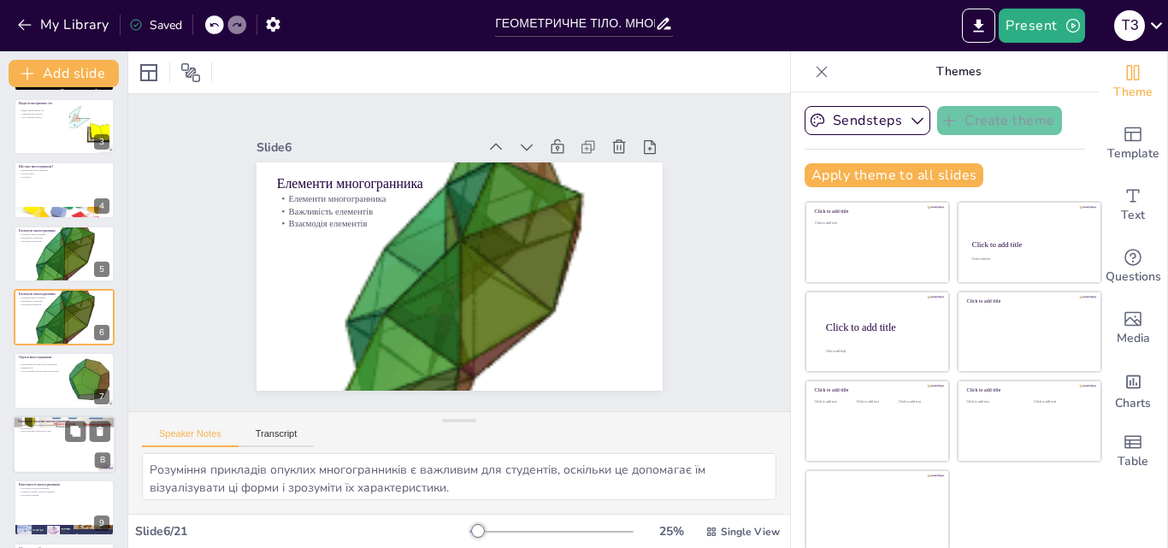
checkbox input "true"
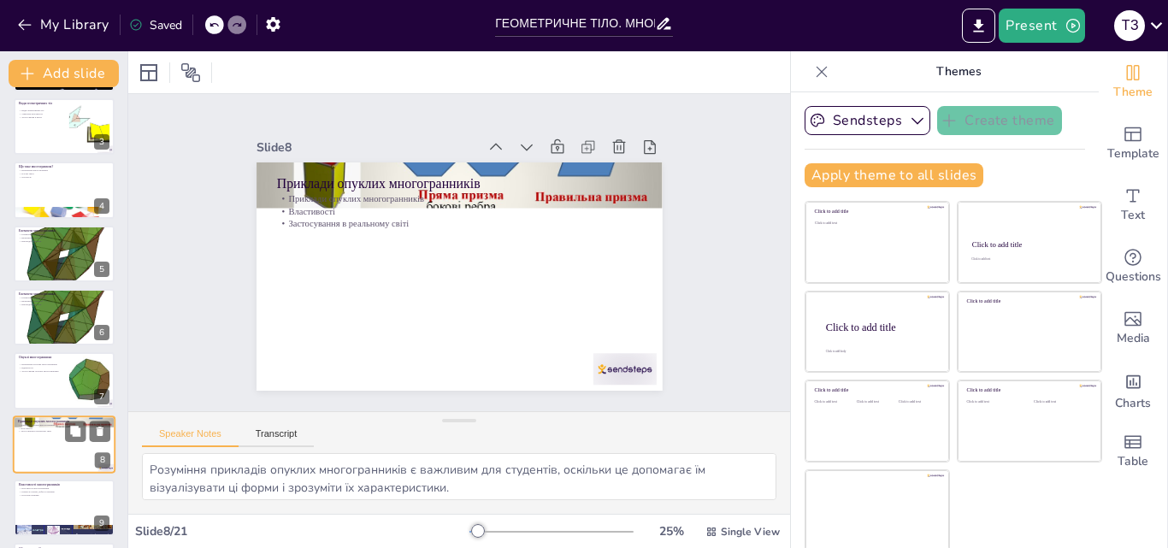
scroll to position [256, 0]
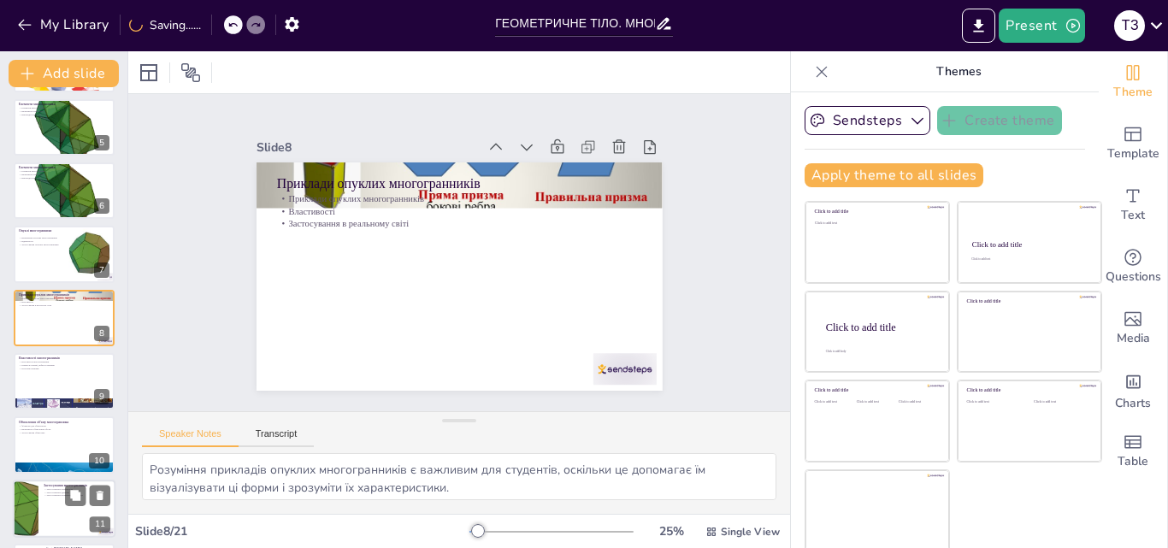
checkbox input "true"
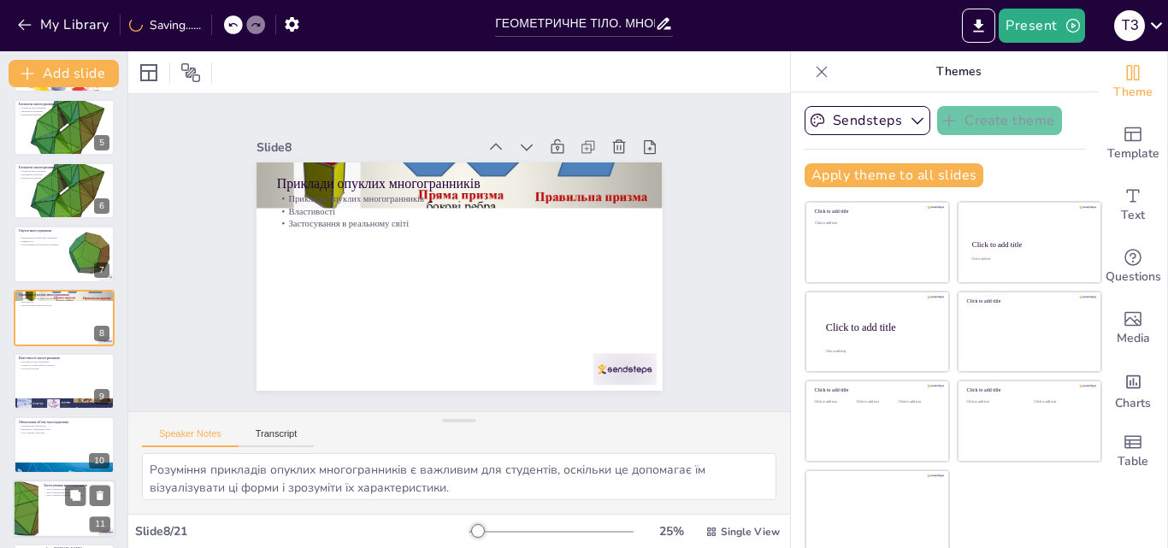
checkbox input "true"
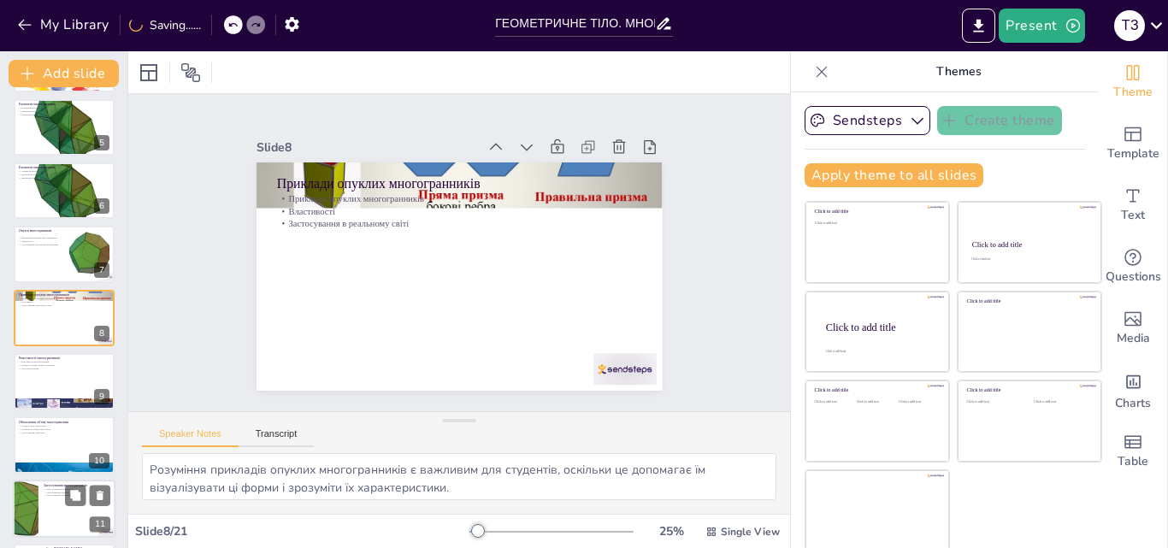
checkbox input "true"
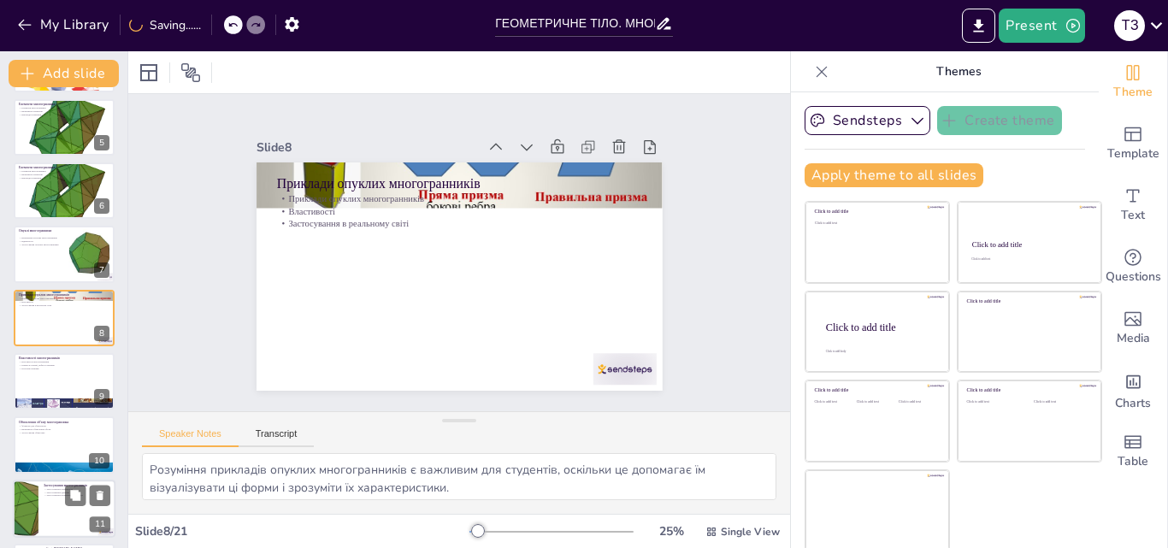
checkbox input "true"
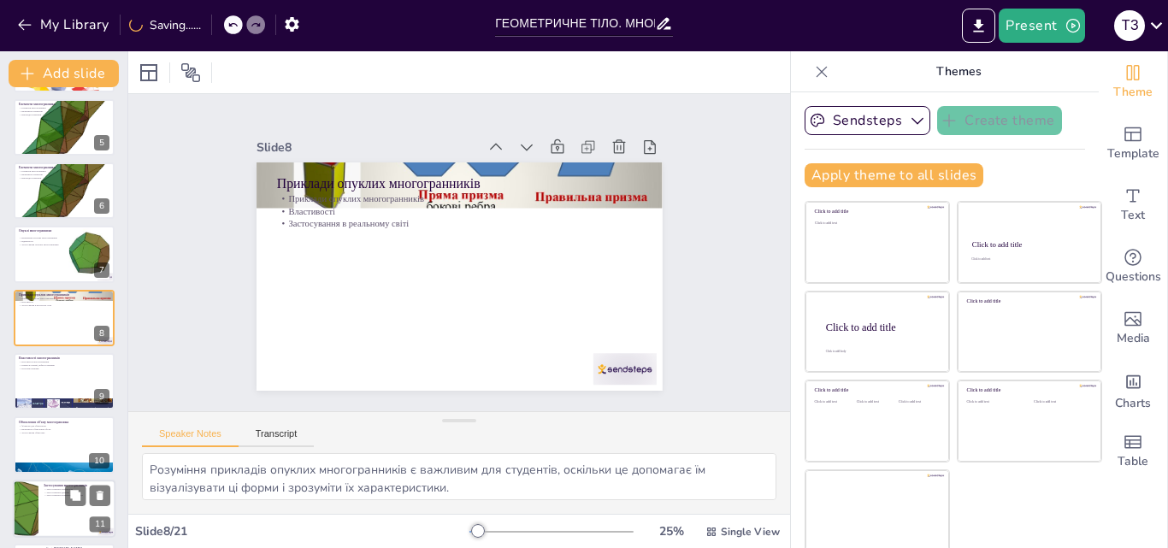
checkbox input "true"
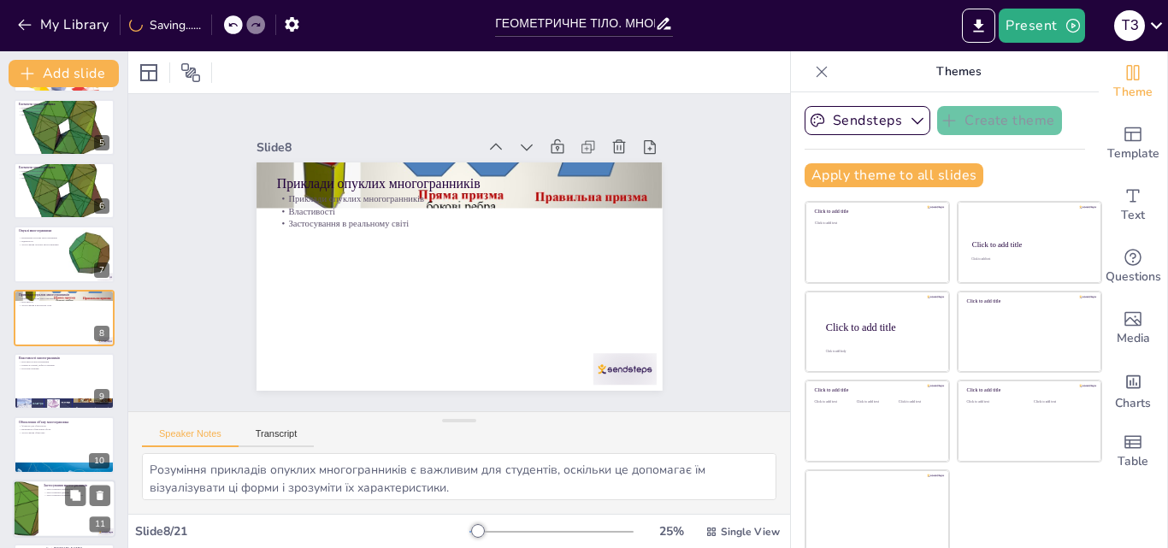
checkbox input "true"
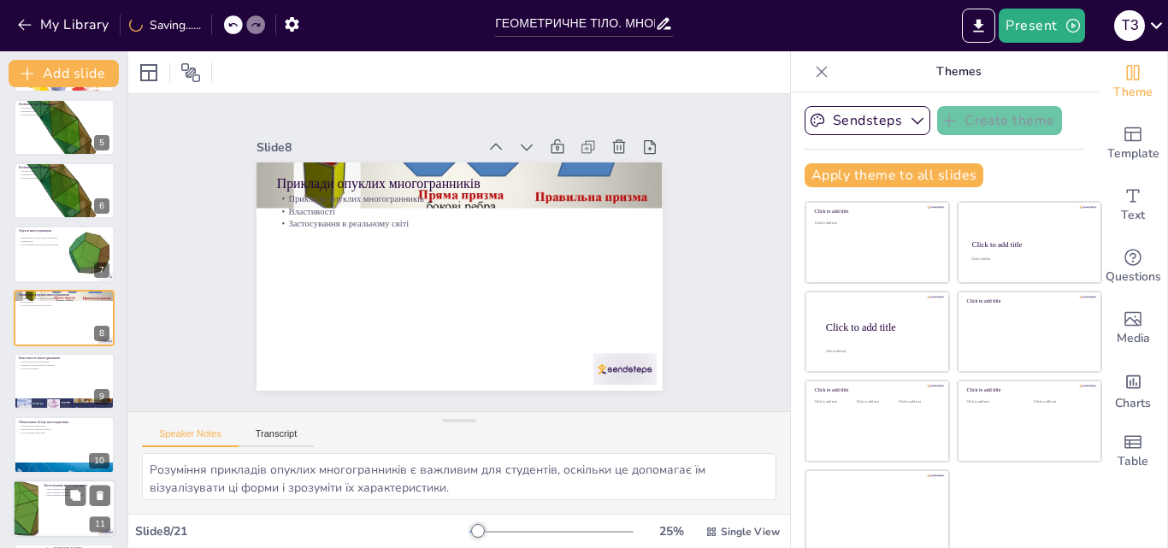
checkbox input "true"
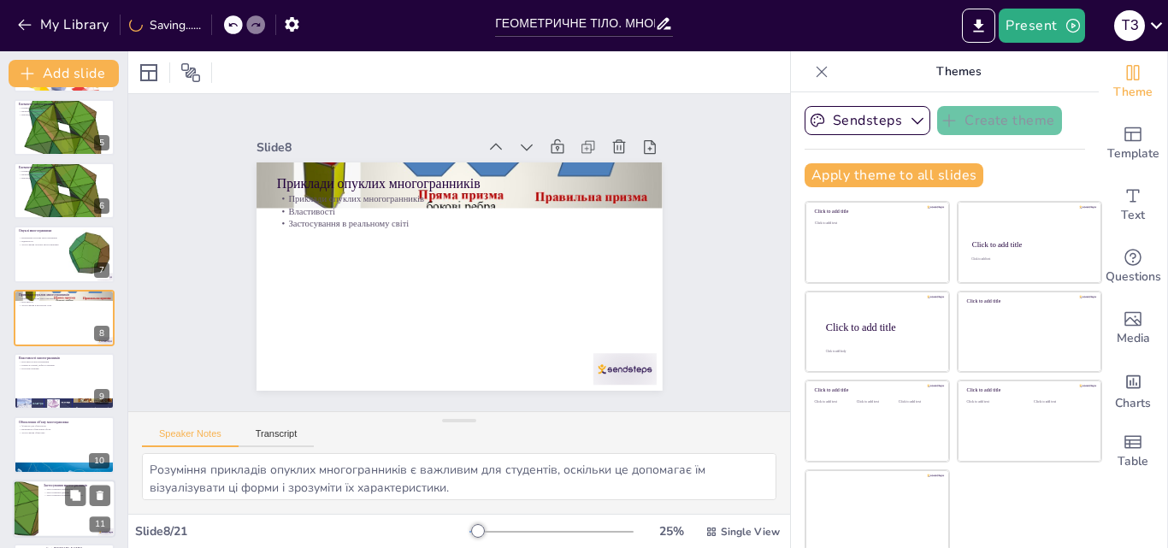
checkbox input "true"
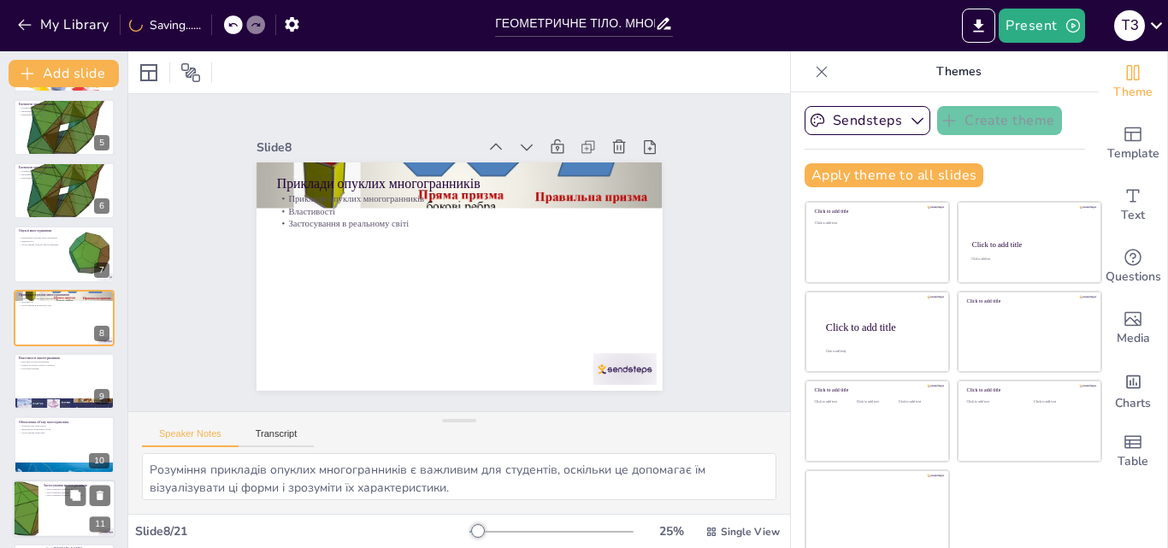
click at [62, 486] on p "Застосування многогранників" at bounding box center [77, 484] width 67 height 5
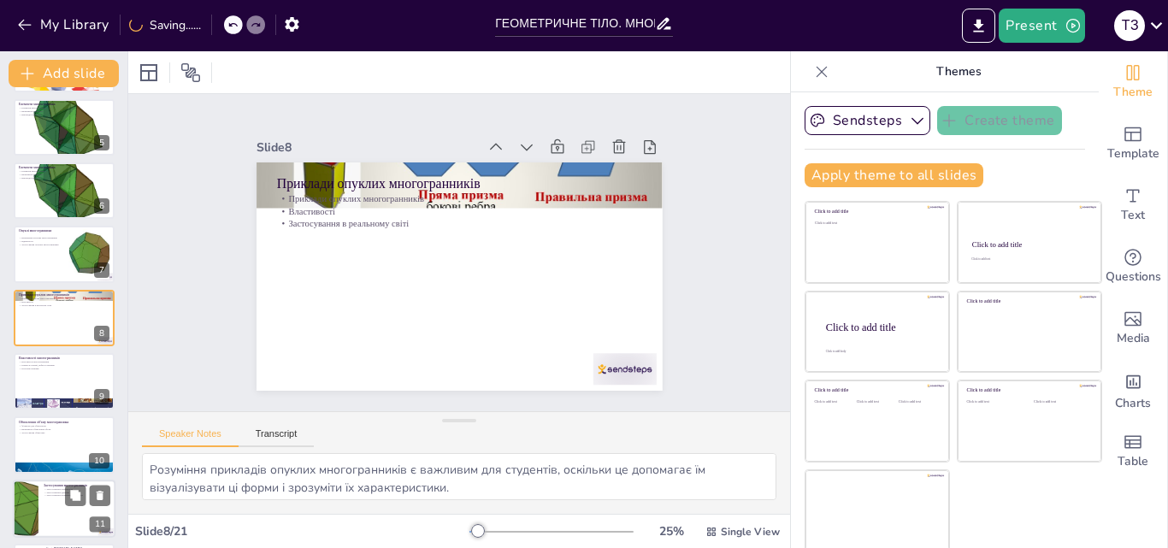
type textarea "Loremipsumdo sitametconsect a elitseddoei t incididu utlabore, etdolore ma aliq…"
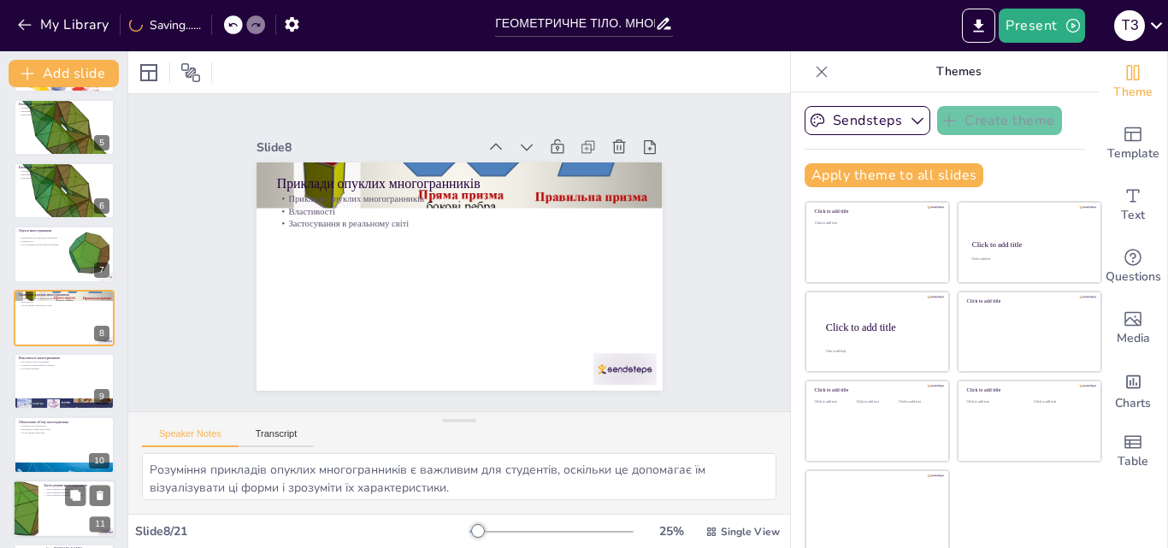
checkbox input "true"
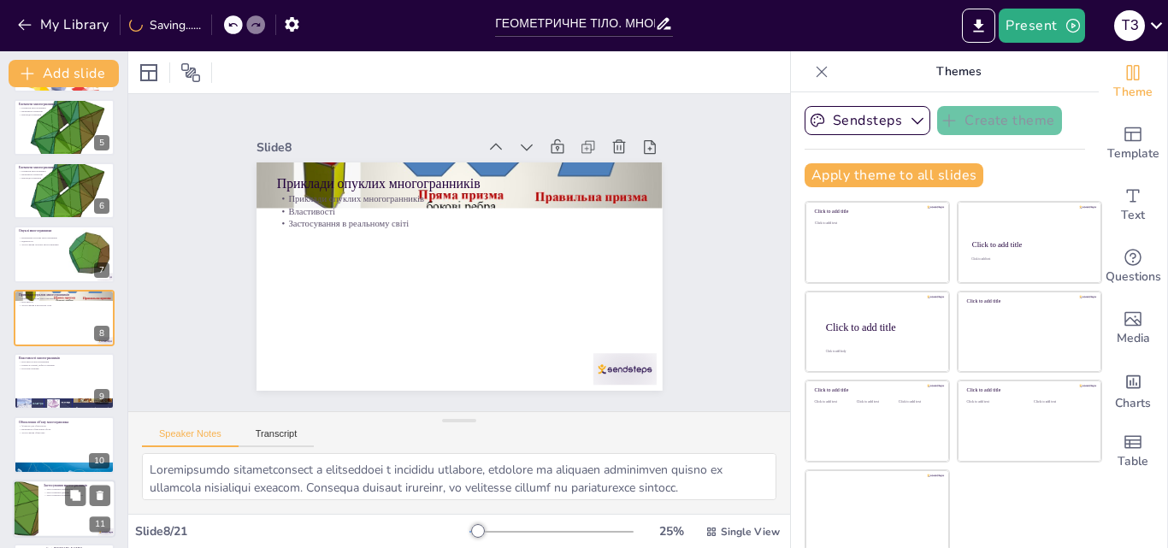
checkbox input "true"
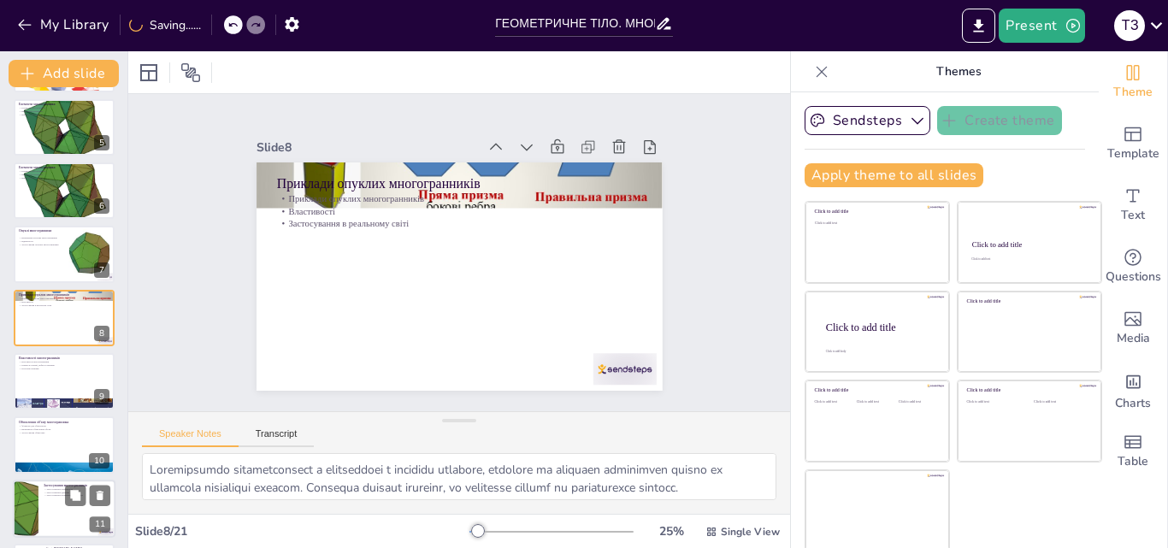
checkbox input "true"
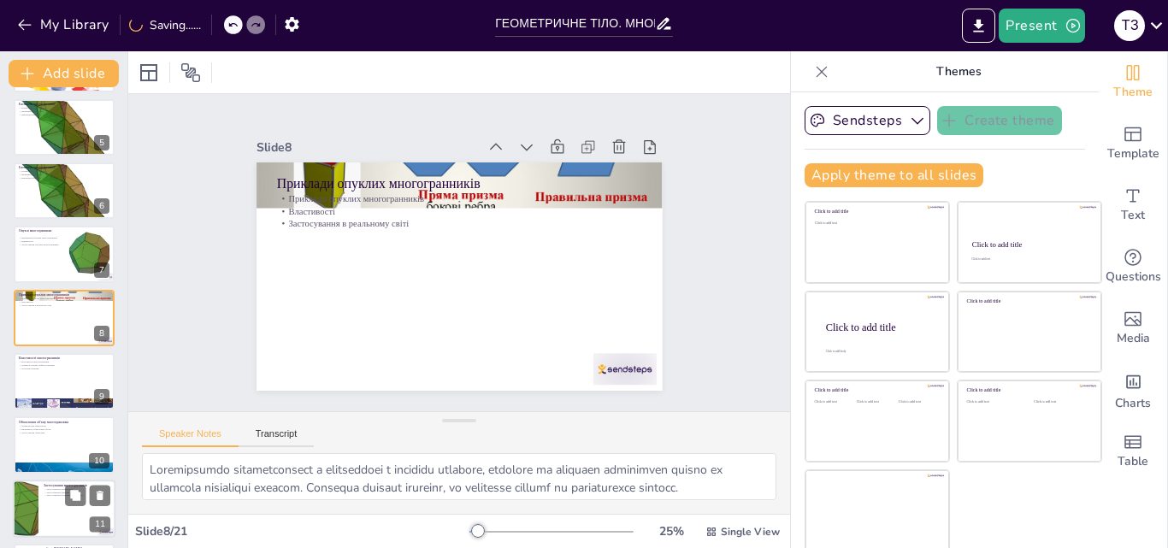
checkbox input "true"
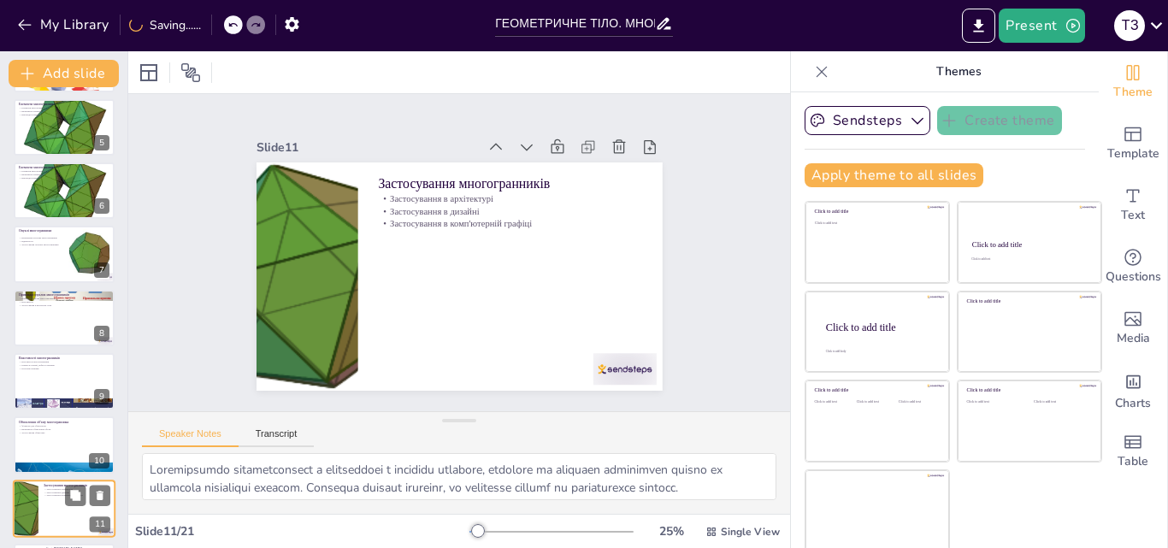
scroll to position [447, 0]
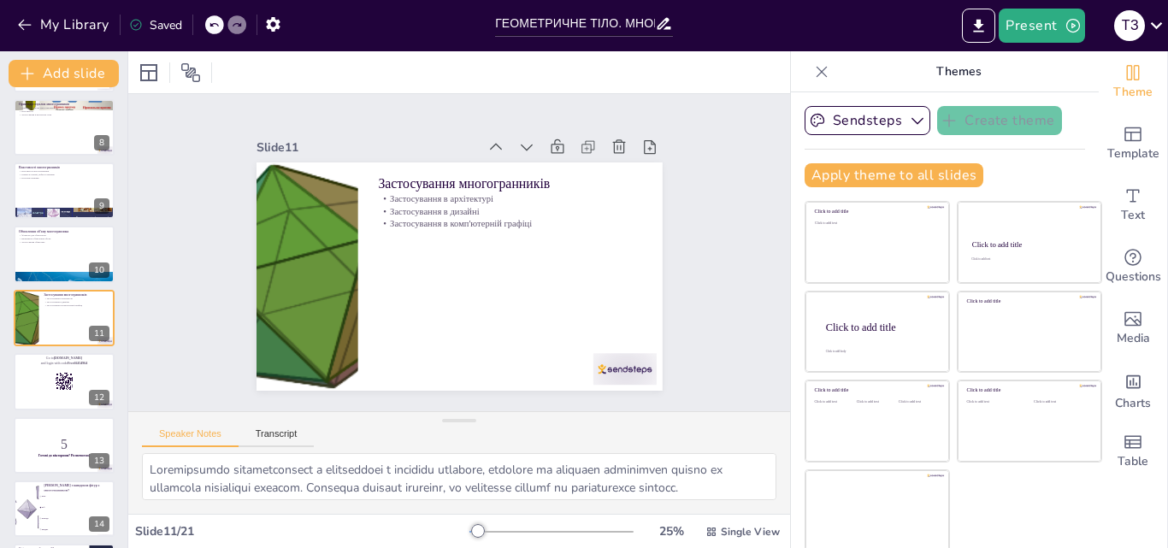
checkbox input "true"
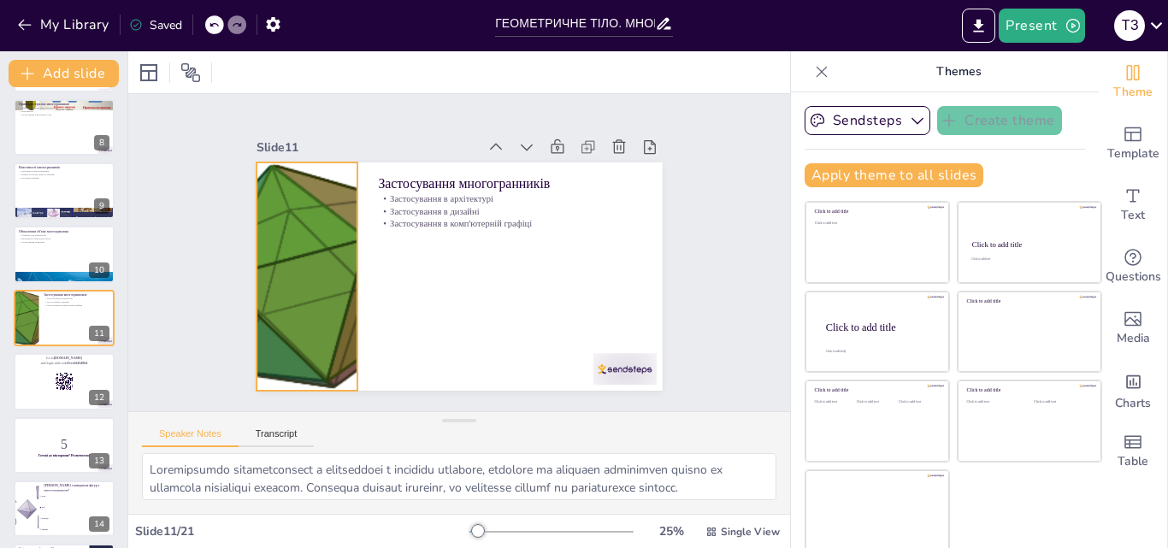
checkbox input "true"
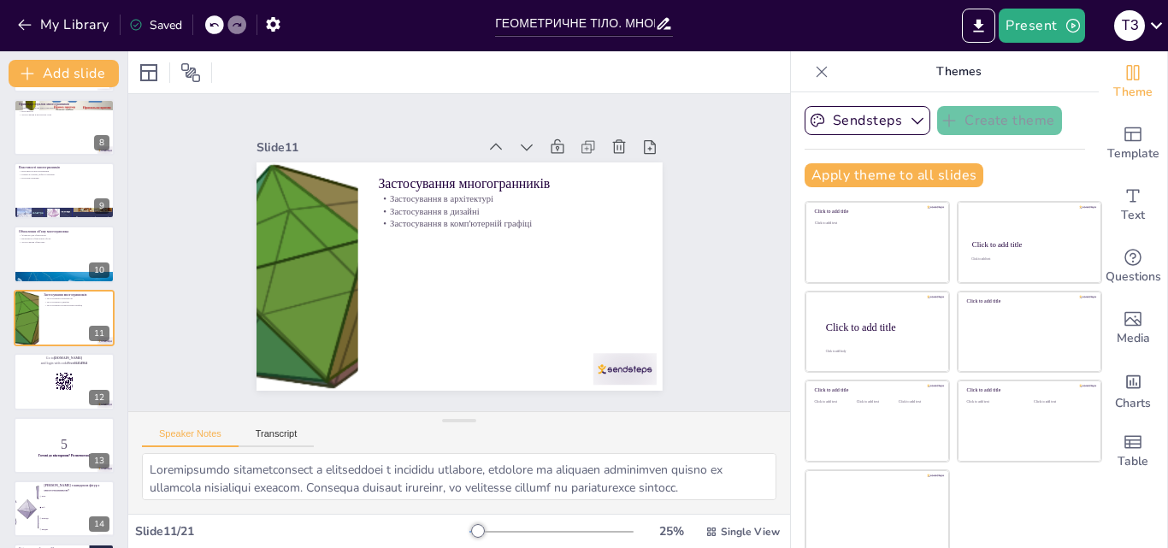
checkbox input "true"
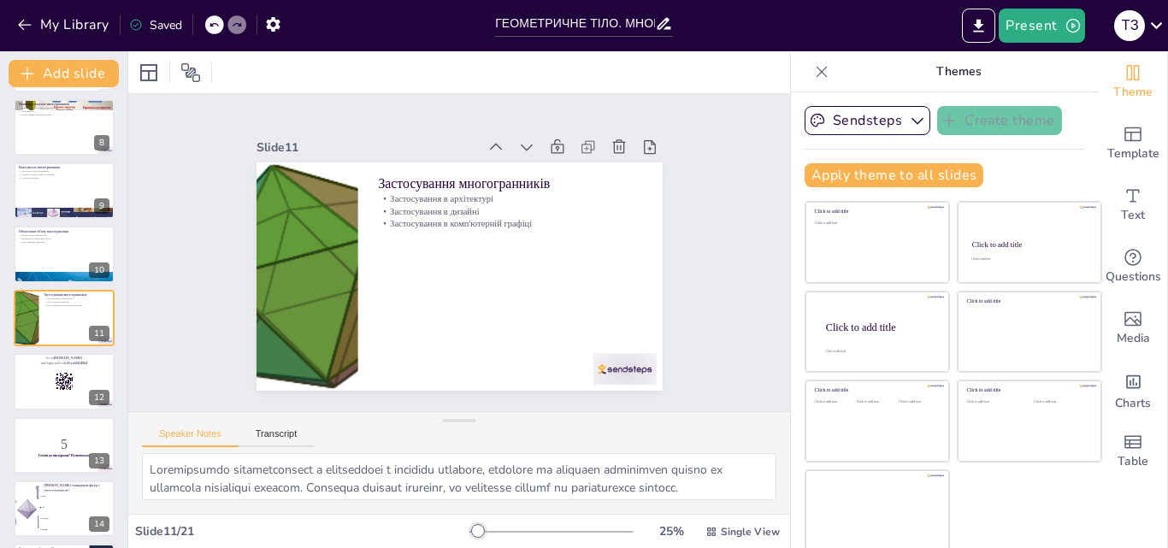
checkbox input "true"
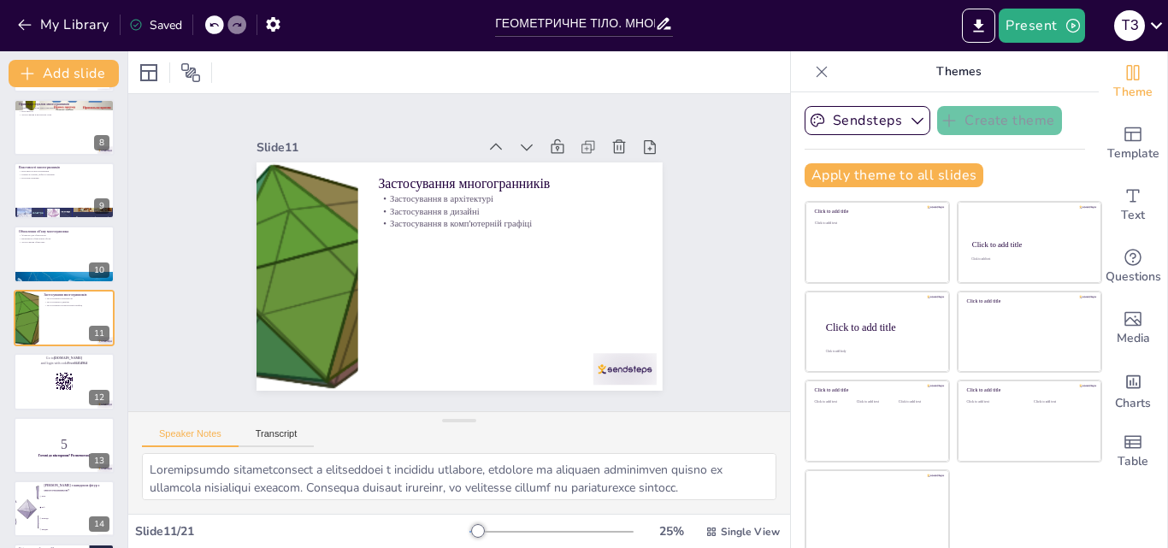
checkbox input "true"
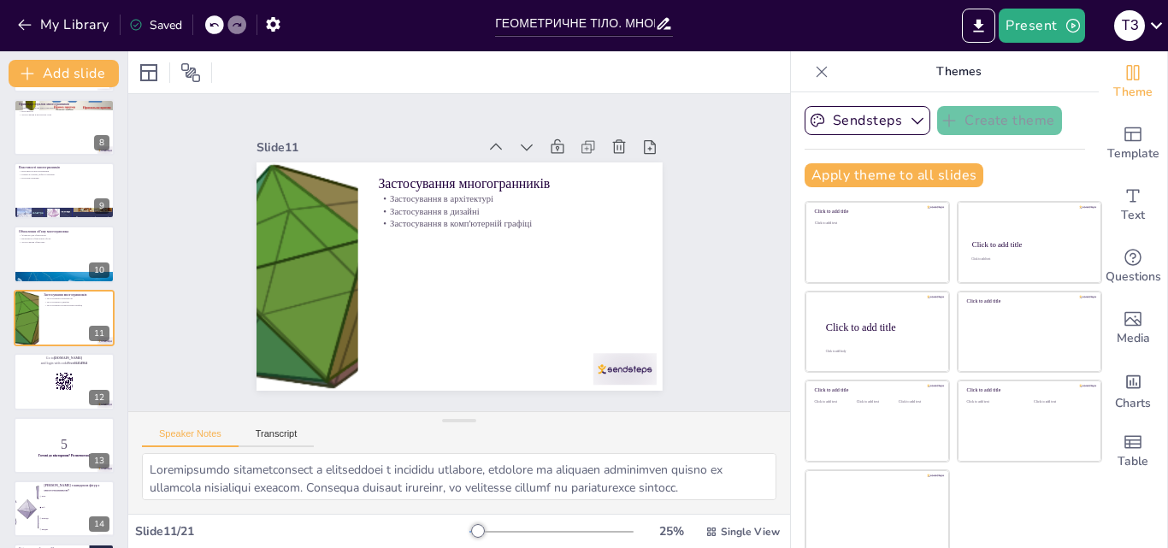
checkbox input "true"
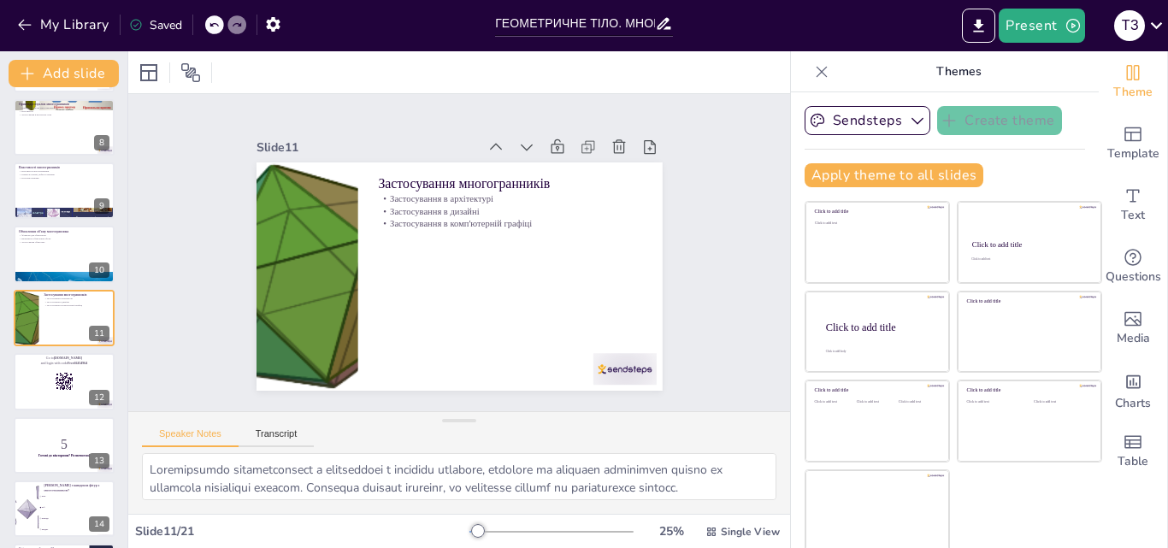
checkbox input "true"
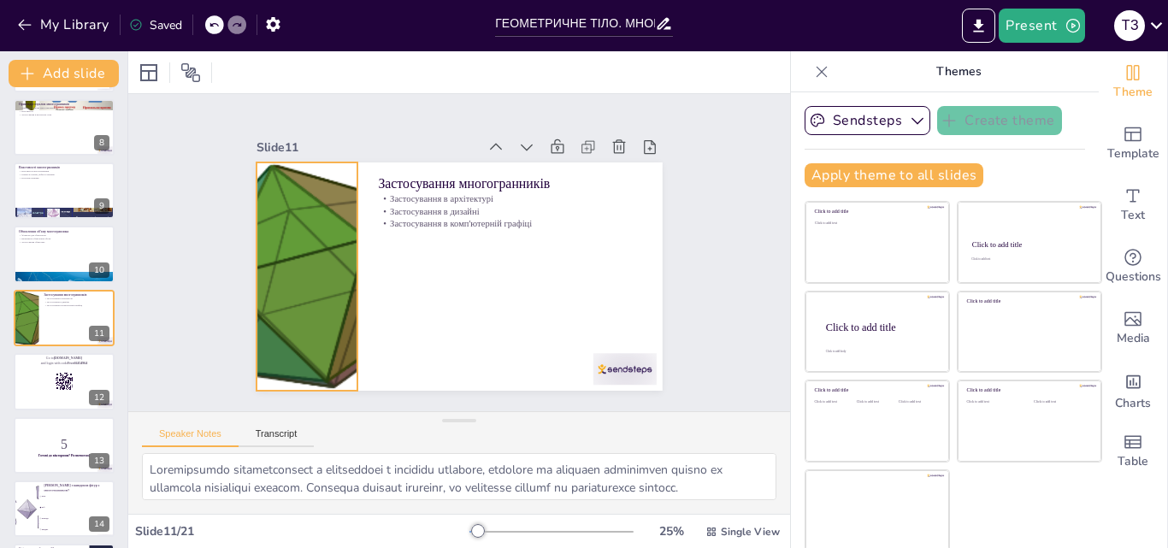
checkbox input "true"
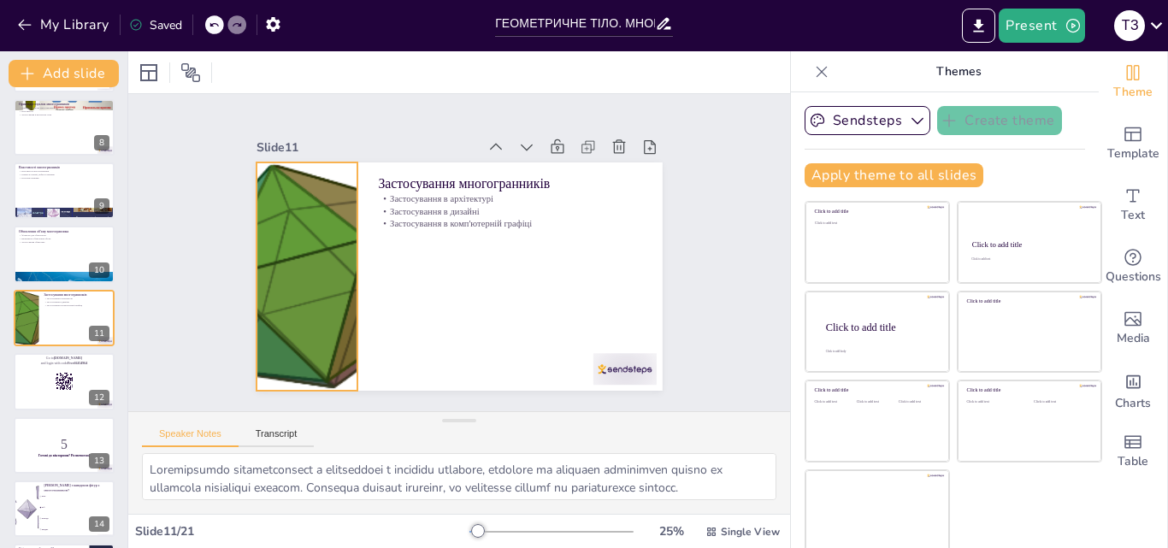
checkbox input "true"
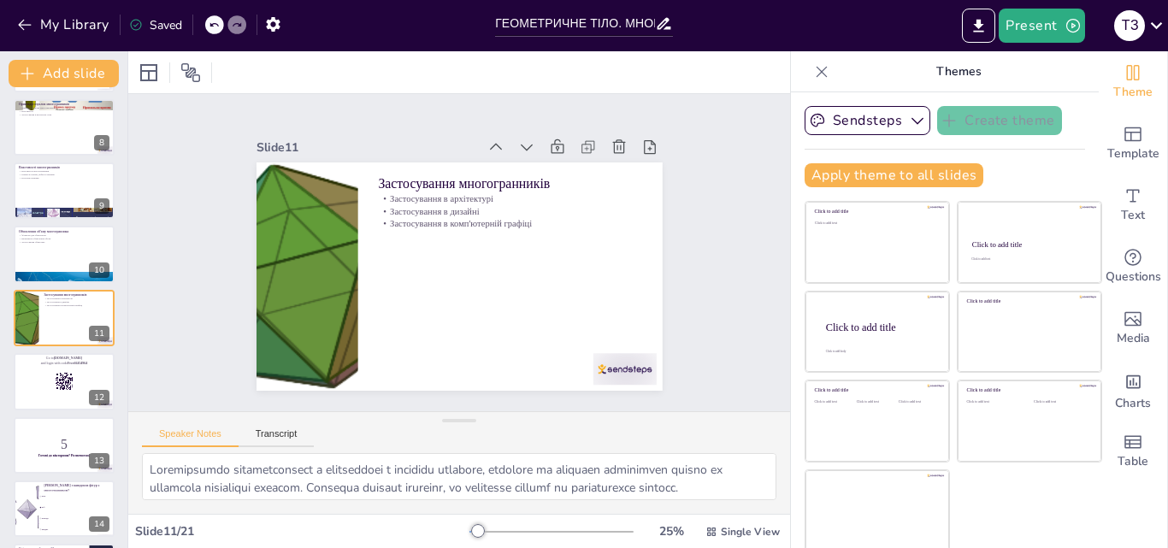
checkbox input "true"
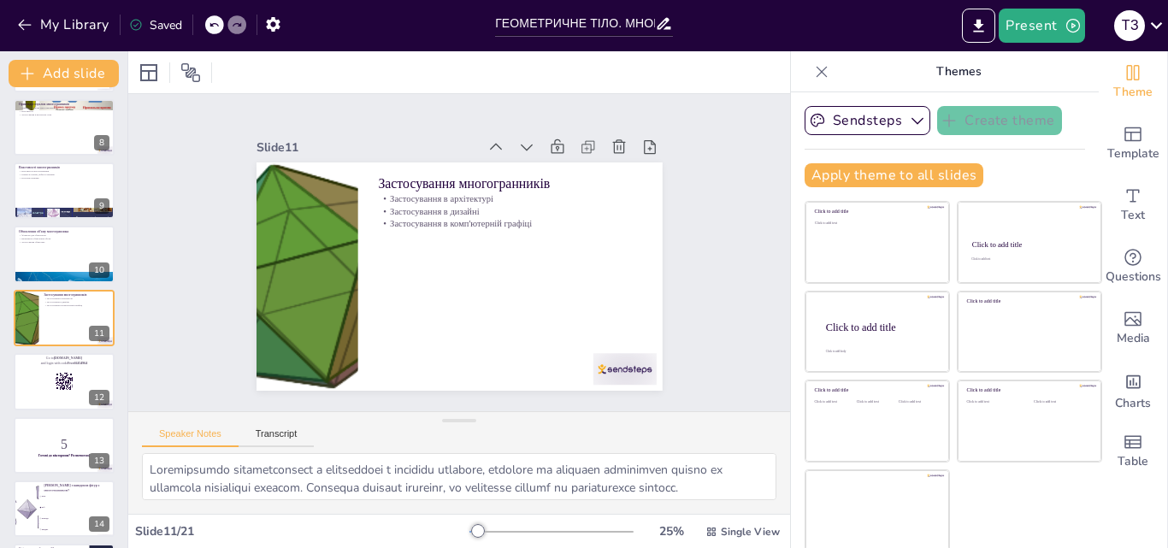
checkbox input "true"
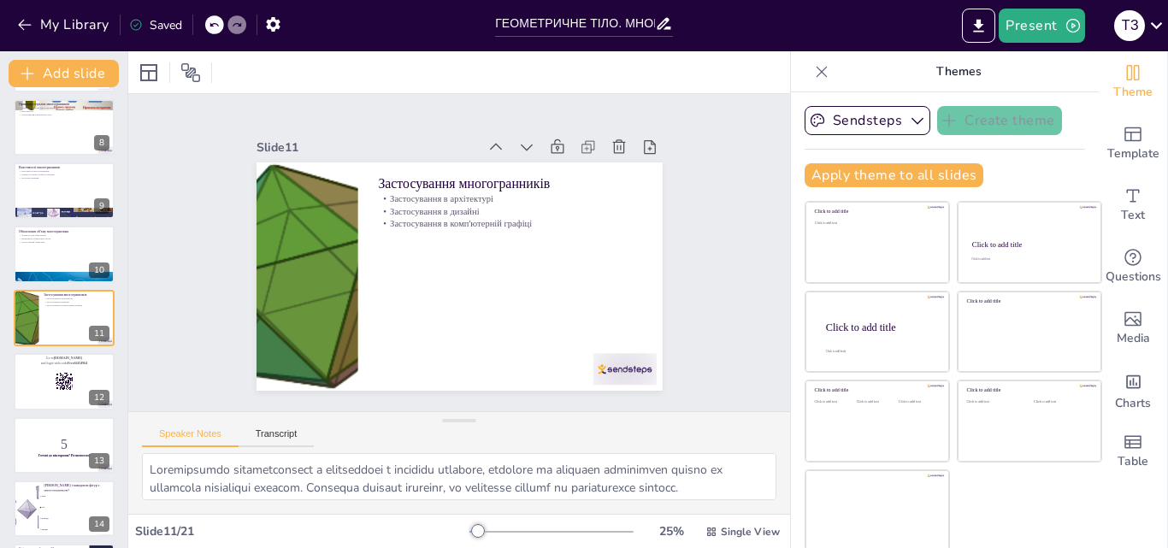
checkbox input "true"
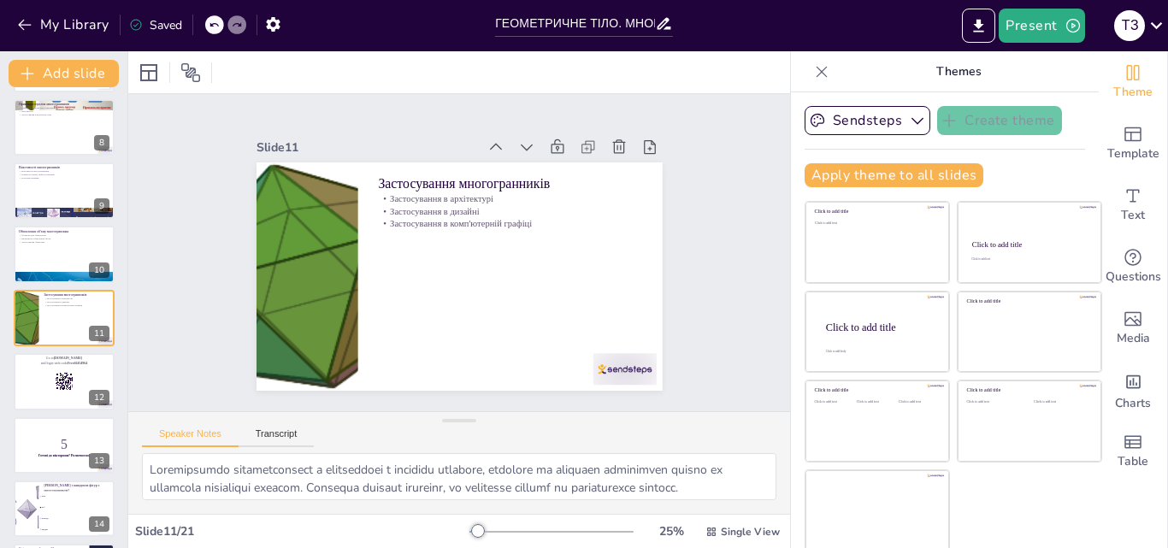
checkbox input "true"
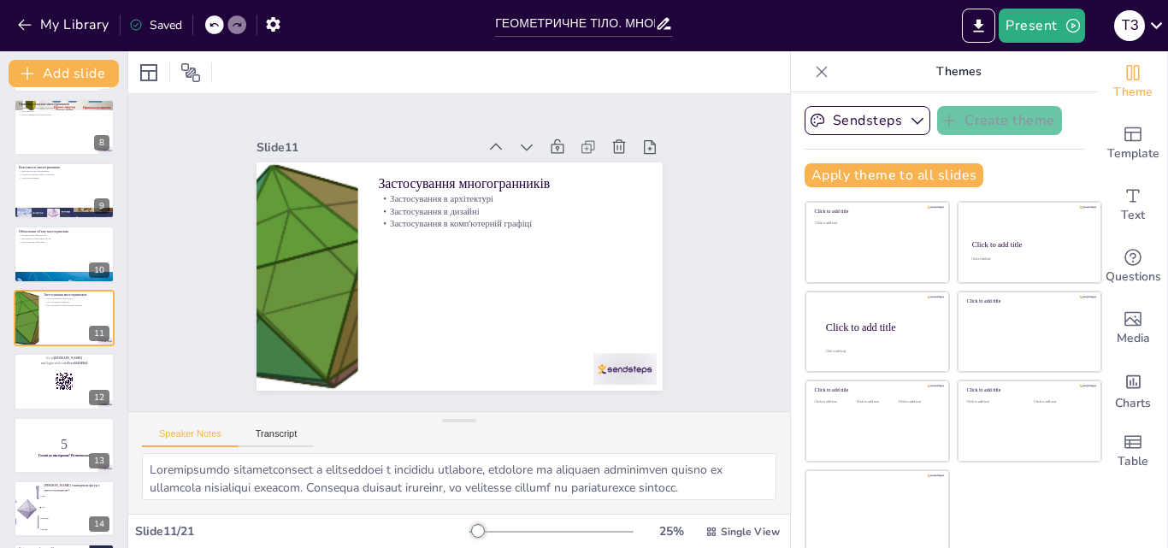
checkbox input "true"
